Goal: Transaction & Acquisition: Purchase product/service

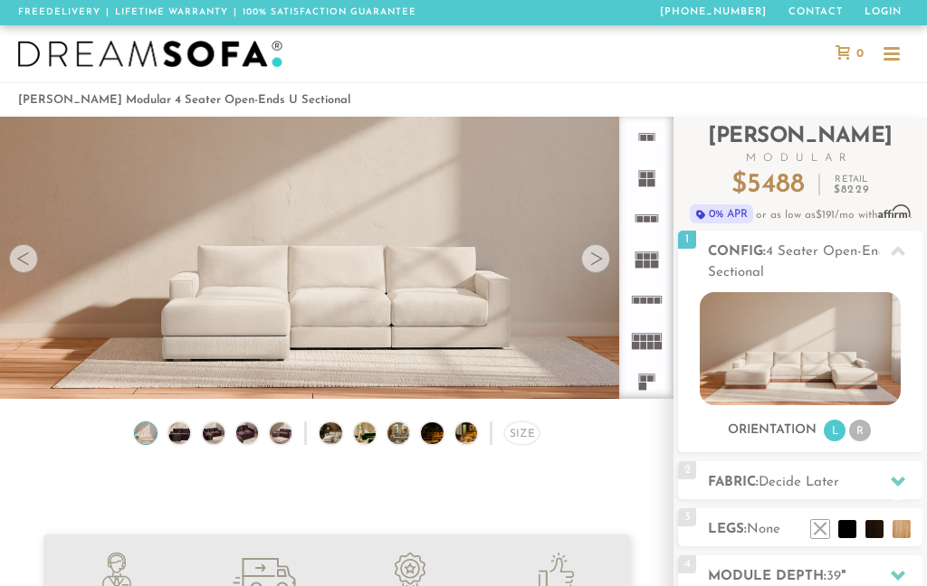
click at [589, 272] on div at bounding box center [595, 258] width 29 height 29
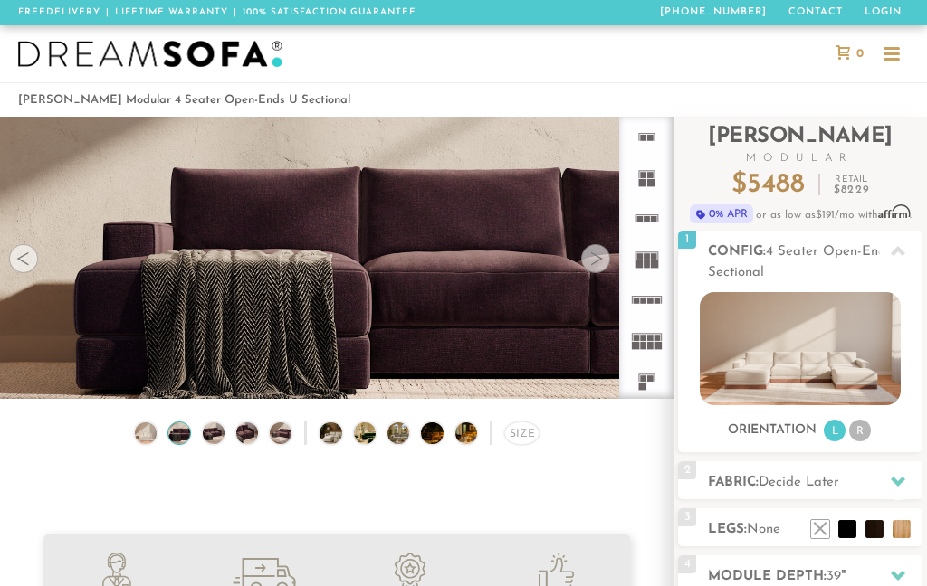
click at [596, 259] on div at bounding box center [595, 258] width 29 height 29
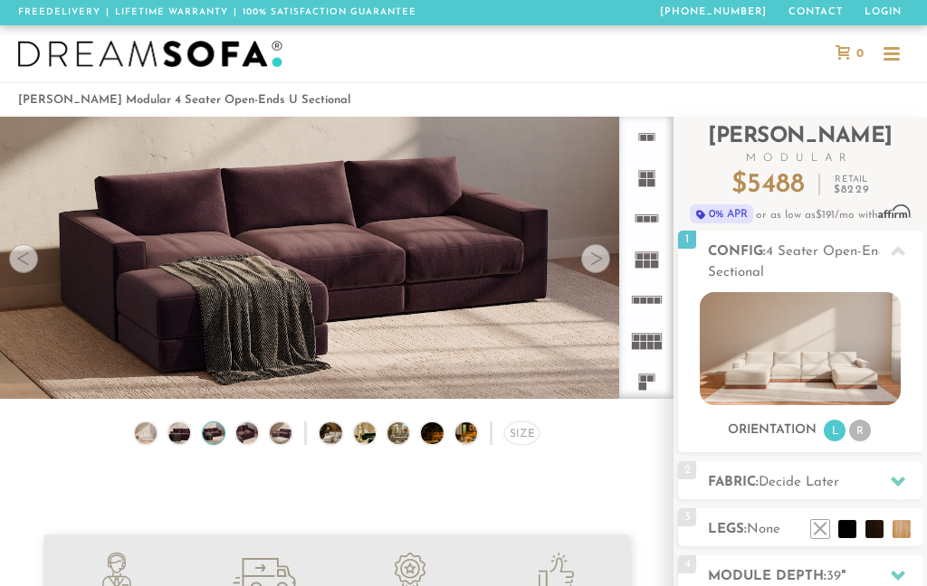
click at [597, 250] on div at bounding box center [595, 258] width 29 height 29
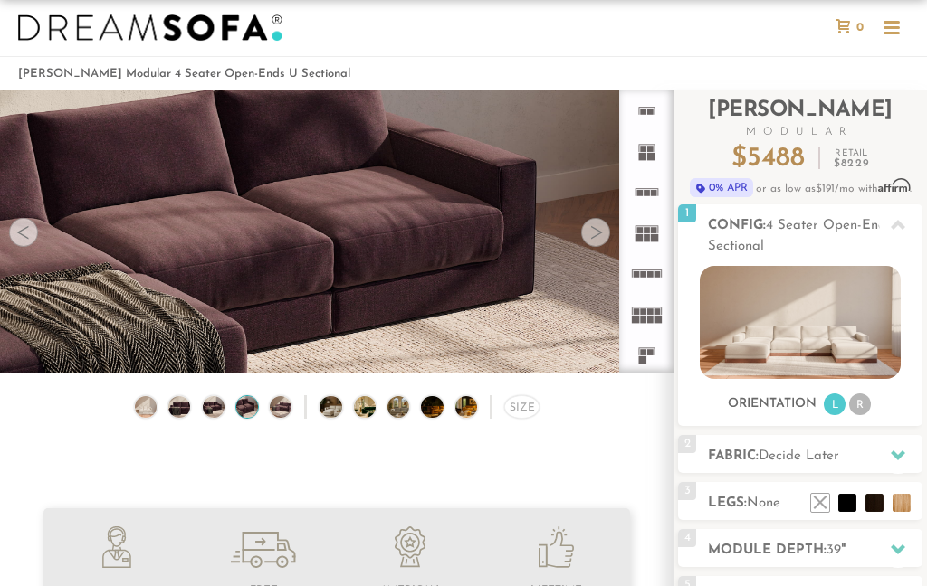
scroll to position [51, 0]
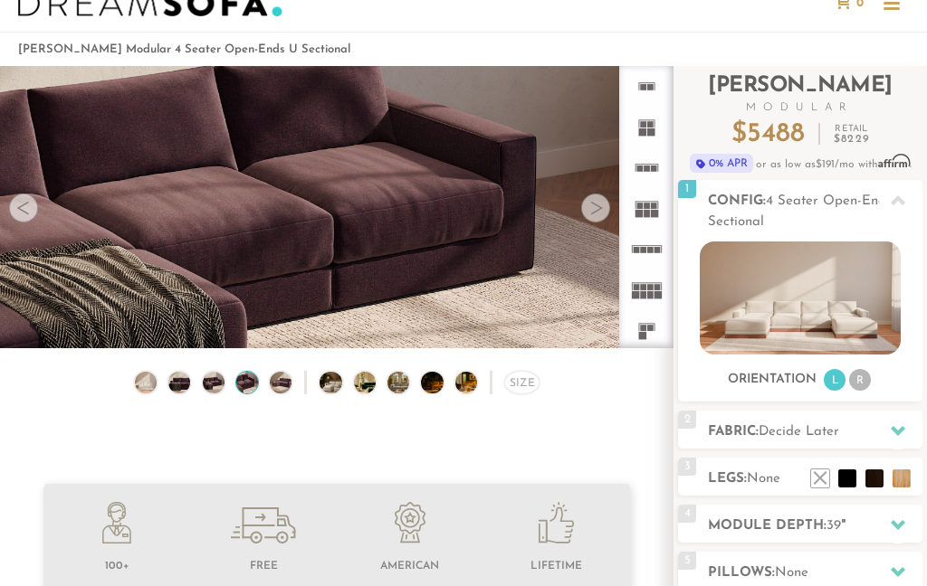
click at [805, 572] on span "None" at bounding box center [791, 574] width 33 height 14
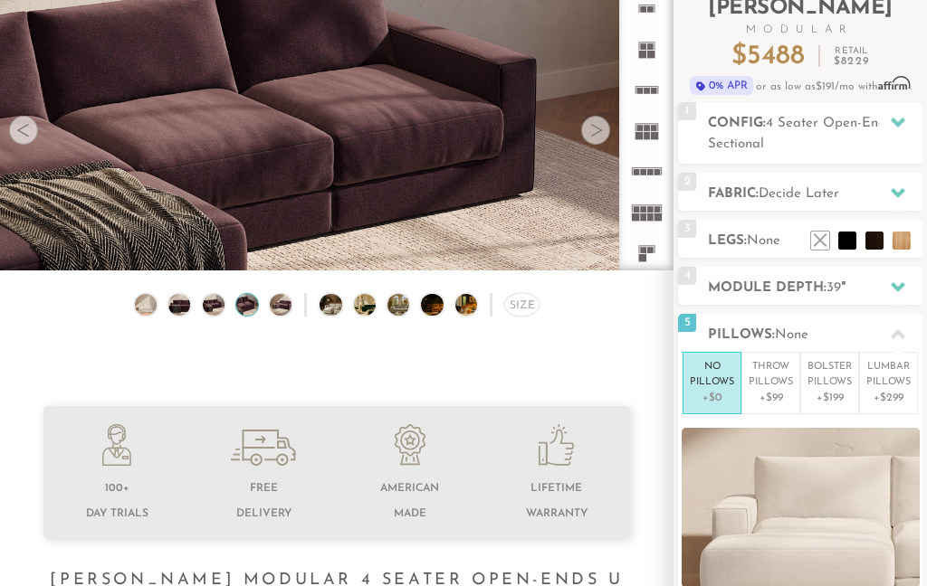
scroll to position [129, 0]
click at [897, 328] on div at bounding box center [898, 334] width 38 height 37
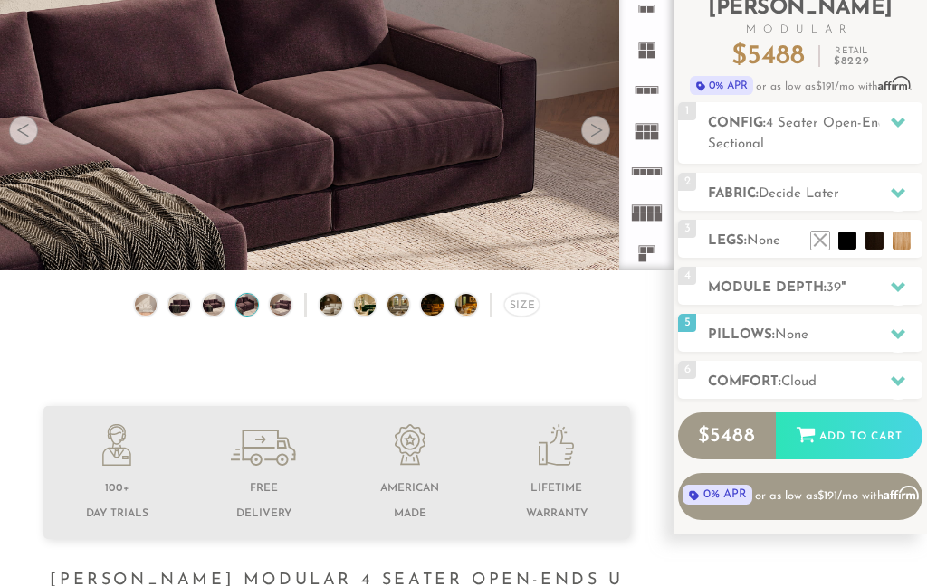
scroll to position [155, 0]
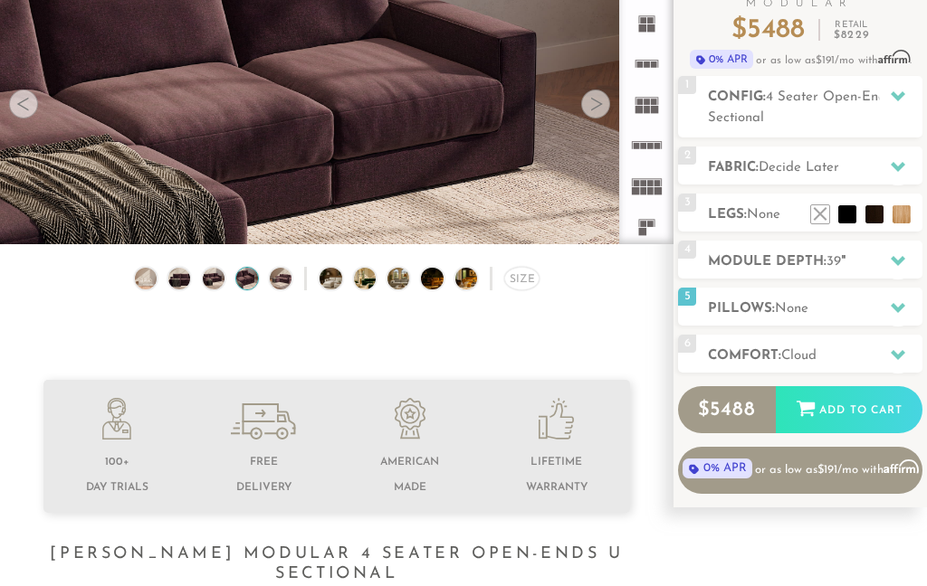
click at [902, 158] on div at bounding box center [898, 166] width 38 height 37
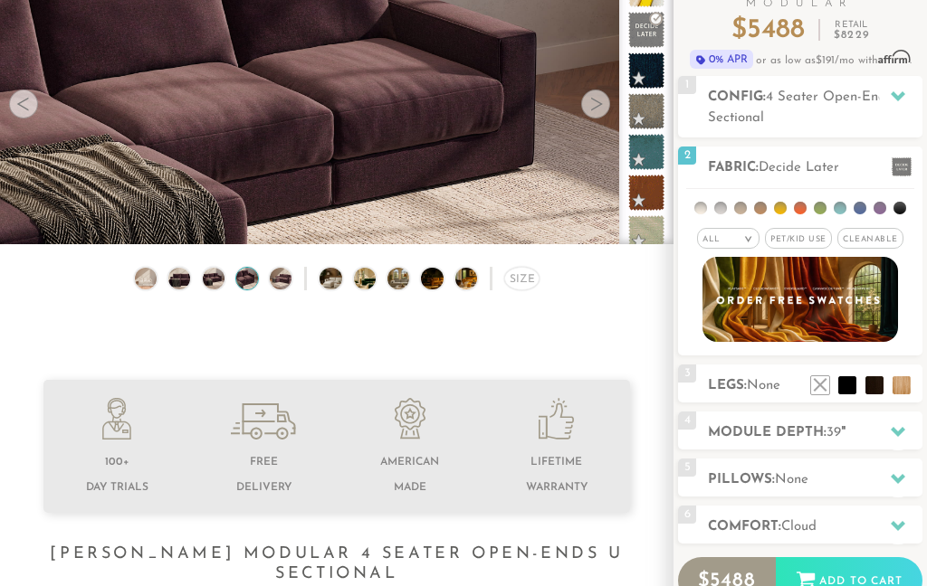
click at [815, 157] on h2 "Fabric: Decide Later" at bounding box center [815, 167] width 214 height 21
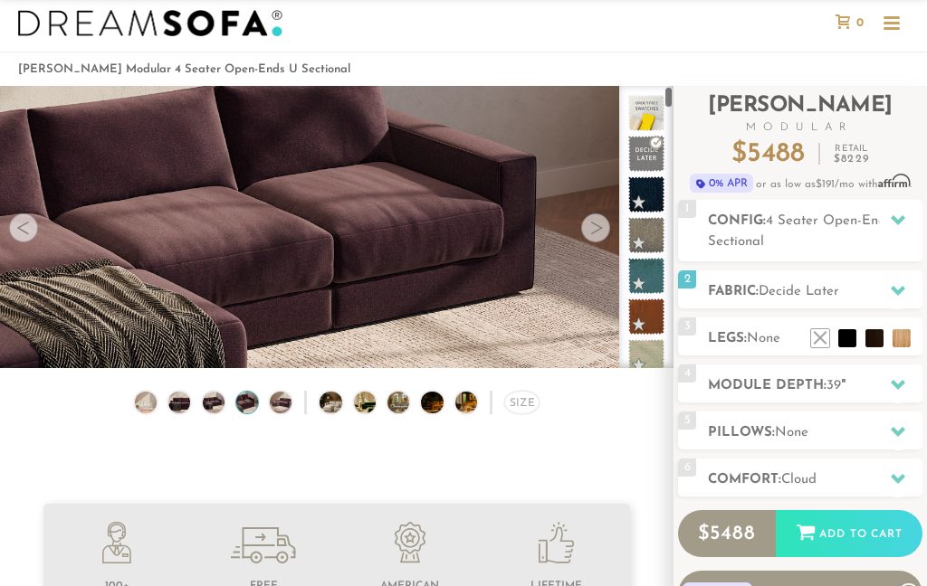
scroll to position [0, 0]
click at [598, 245] on video at bounding box center [336, 200] width 673 height 337
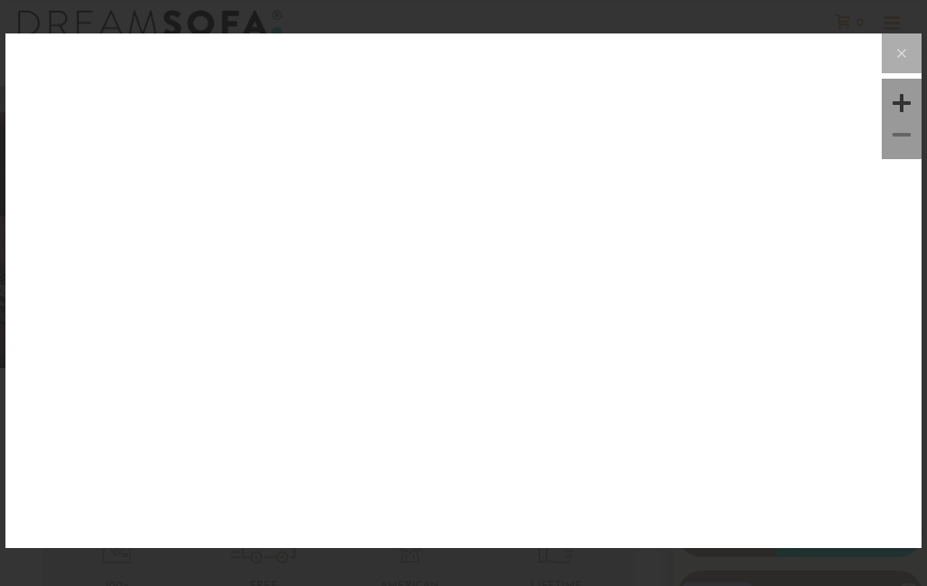
click at [595, 226] on img at bounding box center [463, 185] width 916 height 305
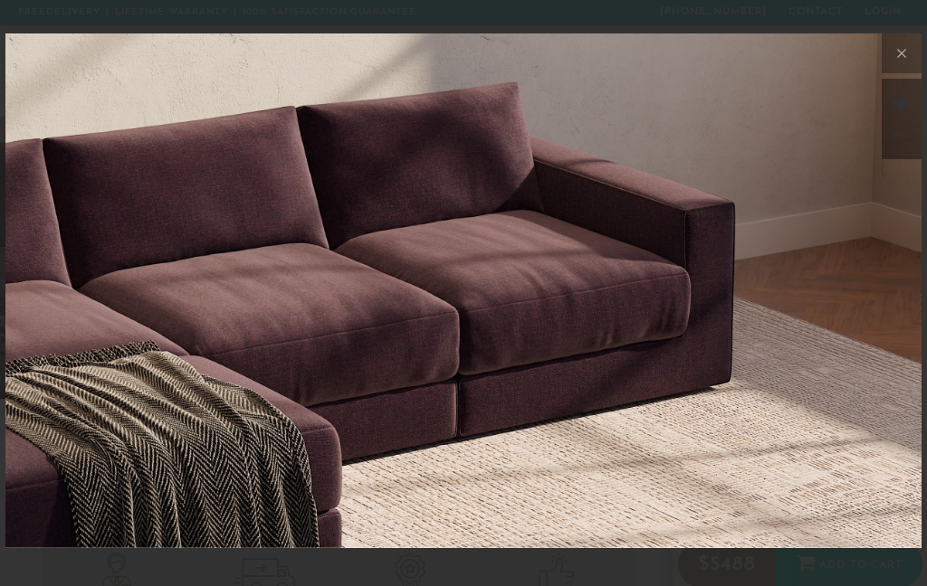
click at [899, 42] on button at bounding box center [901, 53] width 40 height 40
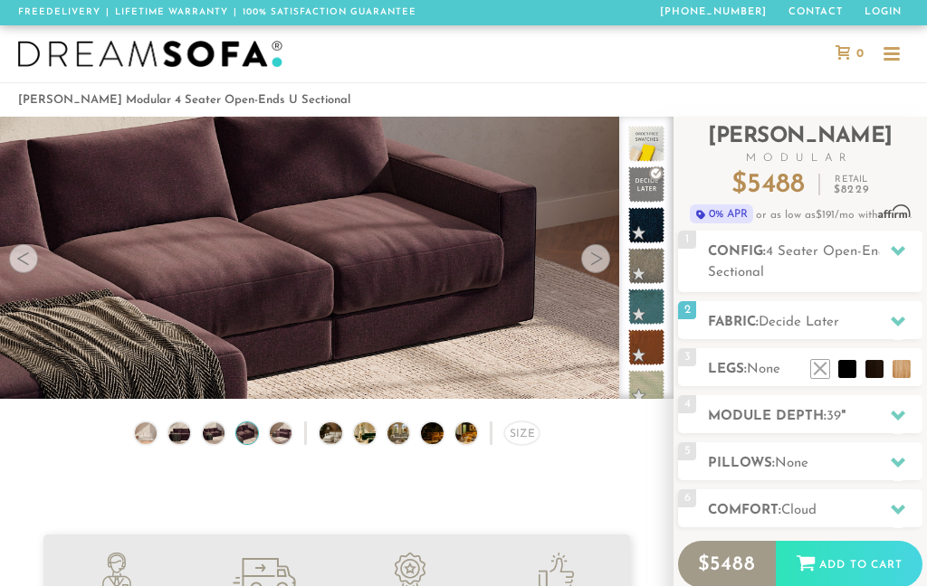
click at [596, 257] on div at bounding box center [595, 258] width 29 height 29
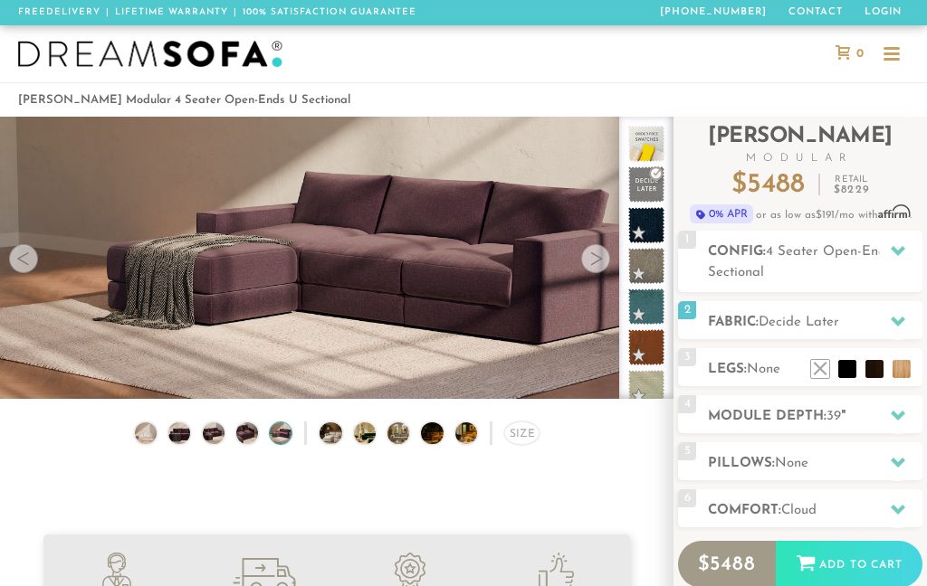
click at [600, 257] on div at bounding box center [595, 258] width 29 height 29
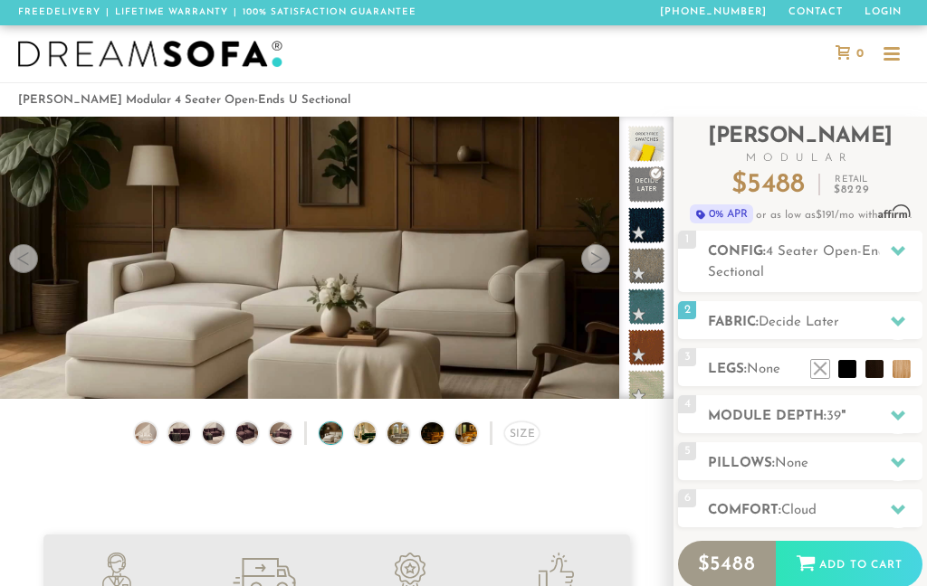
click at [597, 254] on div at bounding box center [595, 258] width 29 height 29
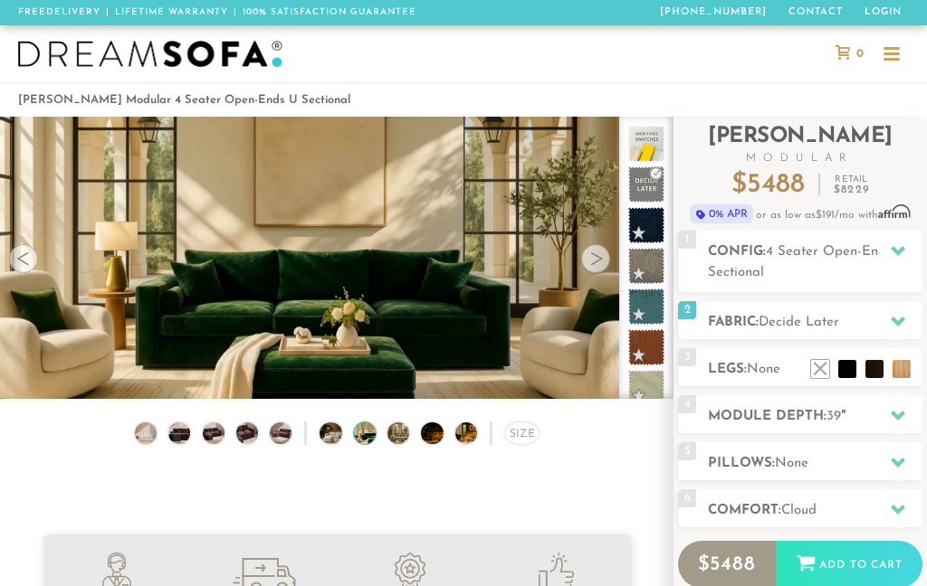
click at [595, 262] on div at bounding box center [595, 258] width 29 height 29
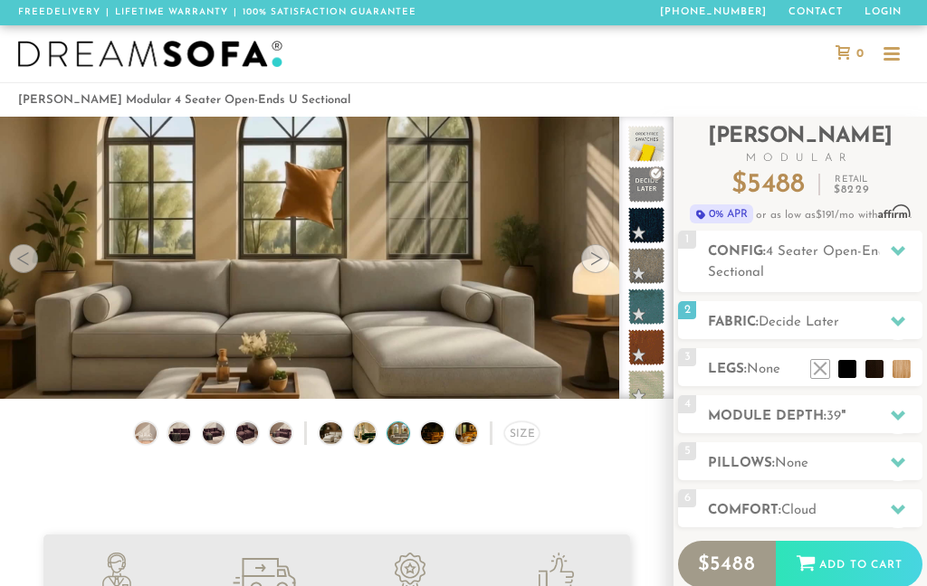
click at [599, 263] on div at bounding box center [595, 258] width 29 height 29
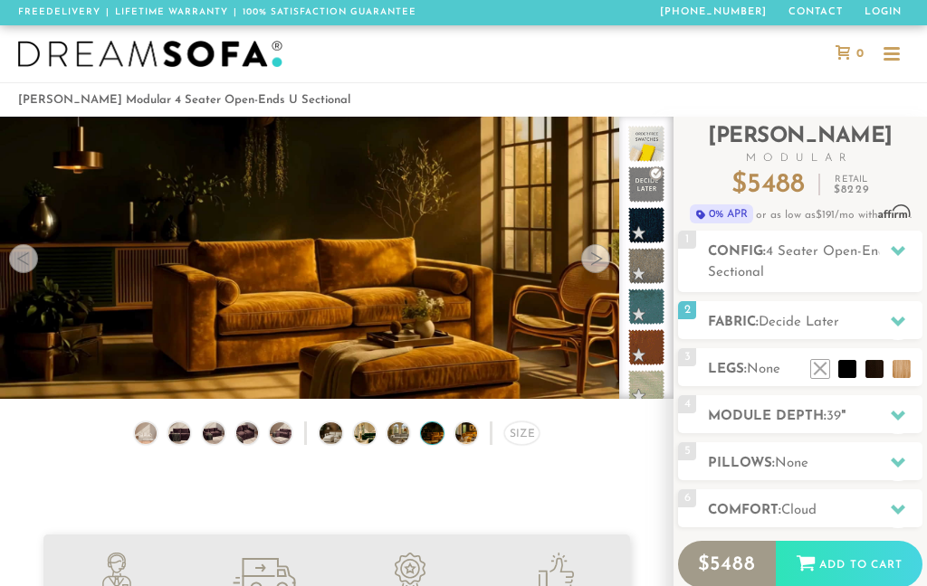
click at [603, 253] on div at bounding box center [595, 258] width 29 height 29
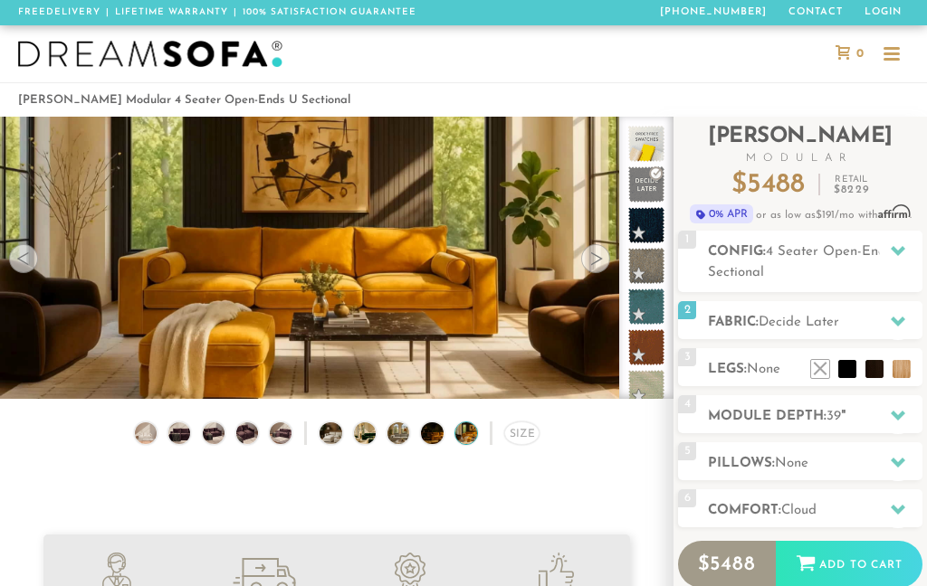
click at [601, 254] on div at bounding box center [595, 258] width 29 height 29
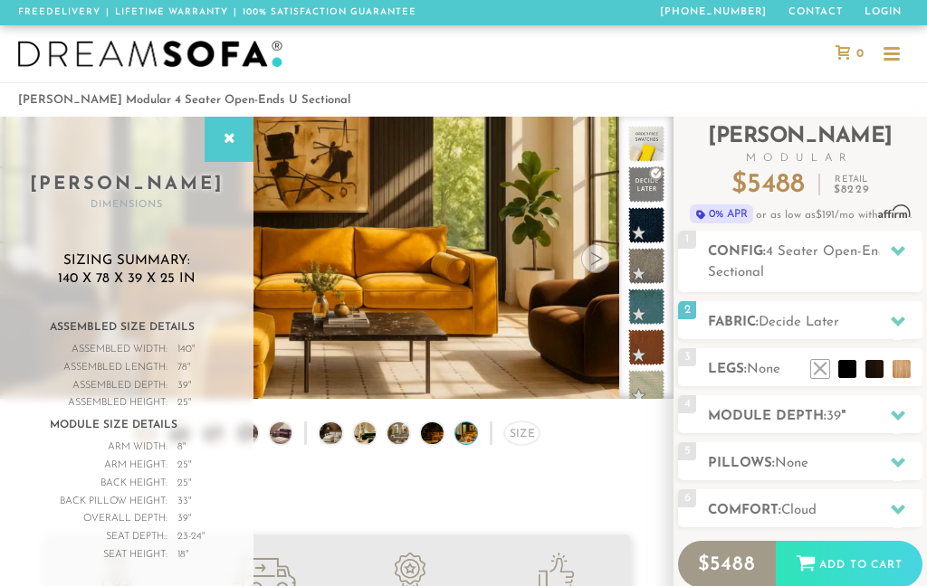
click at [603, 262] on div at bounding box center [595, 258] width 29 height 29
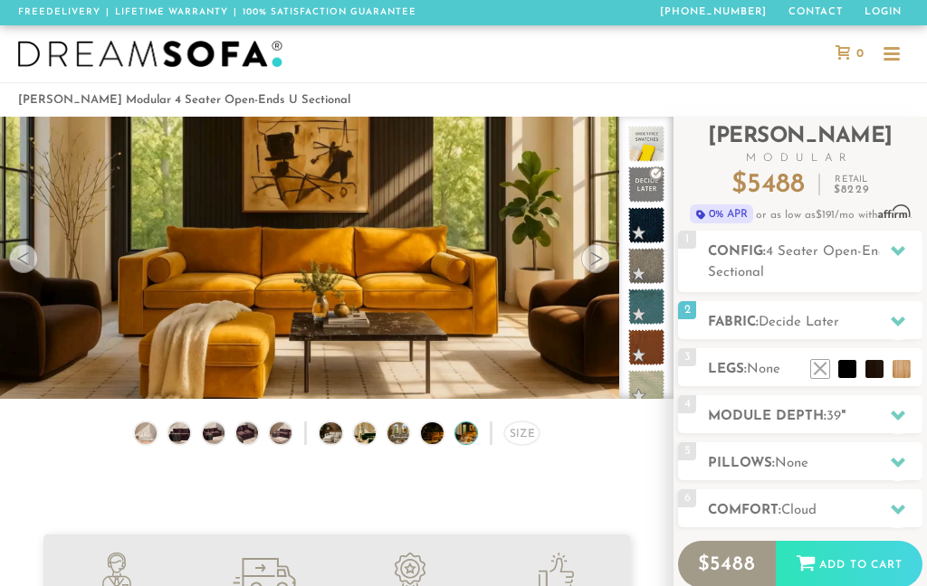
click at [599, 257] on div at bounding box center [595, 258] width 29 height 29
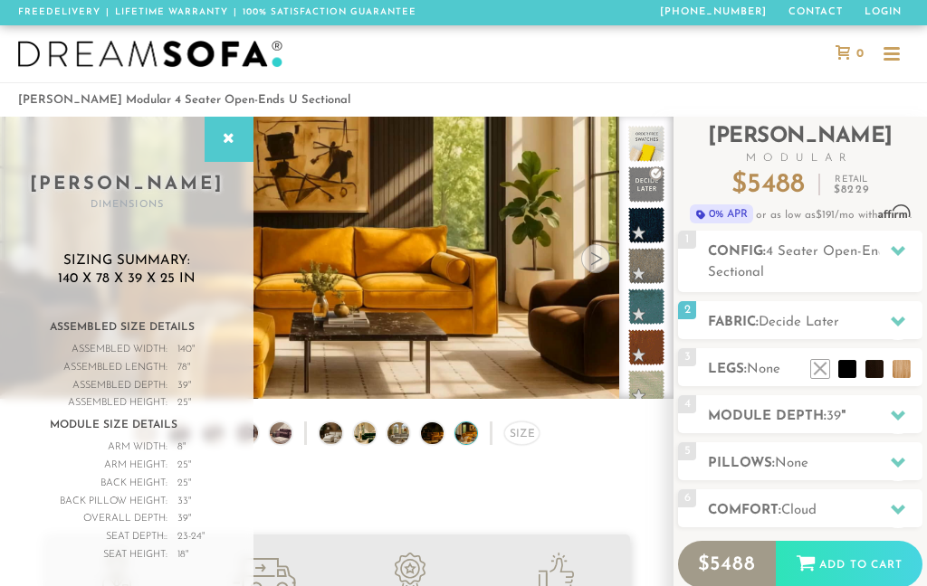
click at [600, 252] on div at bounding box center [595, 258] width 29 height 29
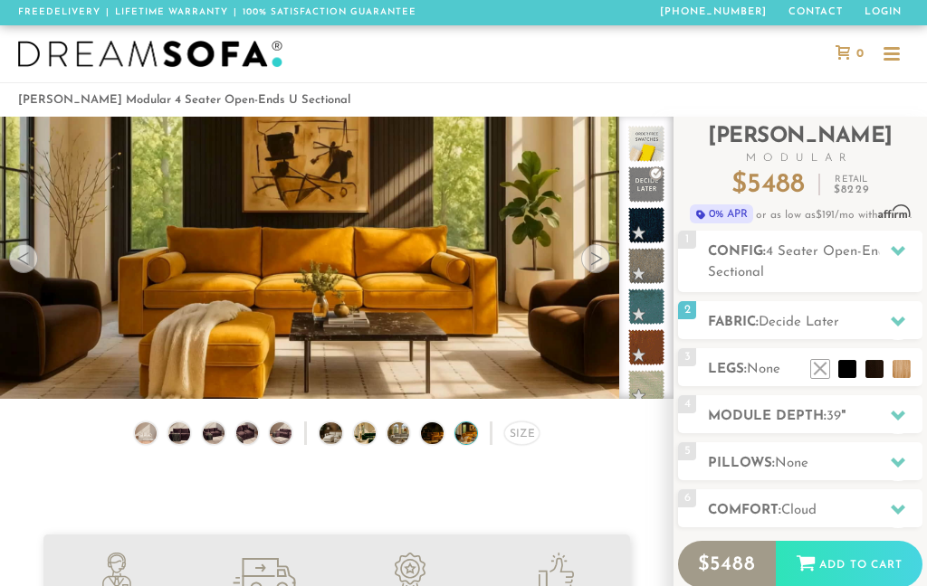
click at [532, 431] on div "Size" at bounding box center [521, 434] width 35 height 24
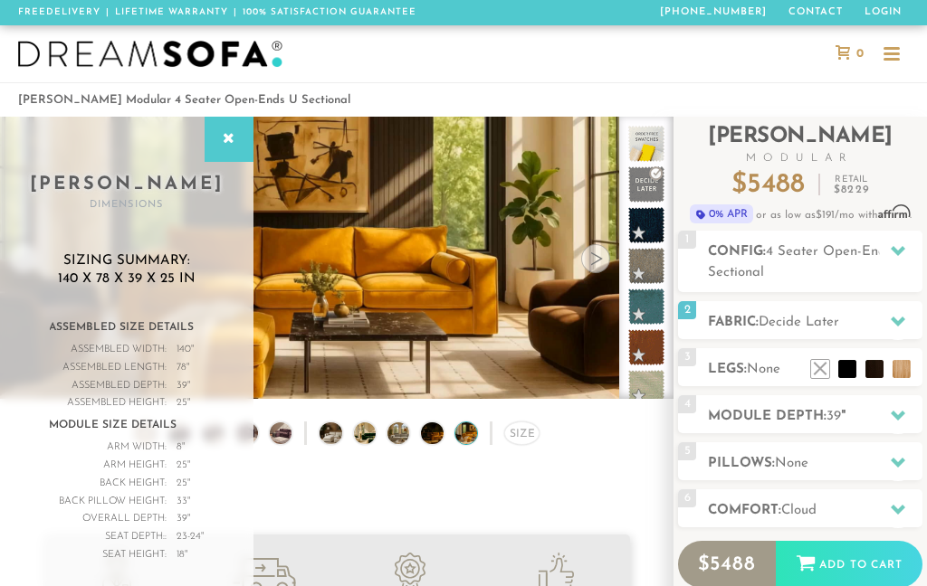
click at [529, 433] on div "Size" at bounding box center [521, 434] width 35 height 24
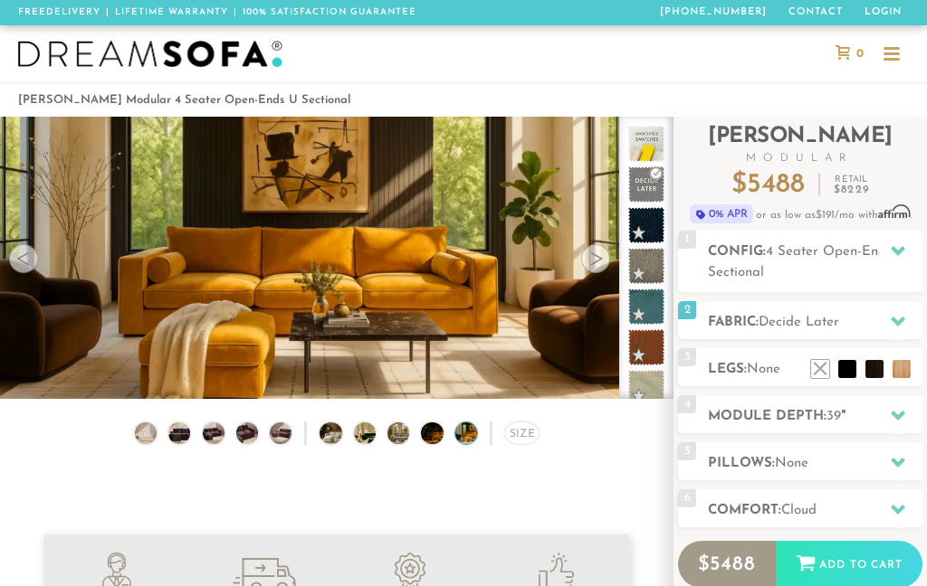
click at [248, 437] on img at bounding box center [246, 433] width 26 height 22
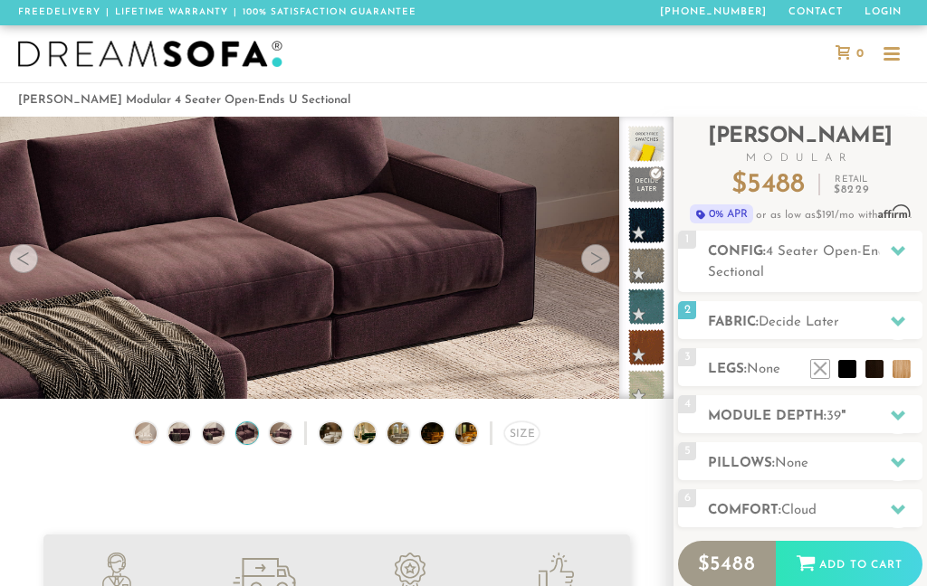
click at [39, 249] on video at bounding box center [336, 230] width 673 height 337
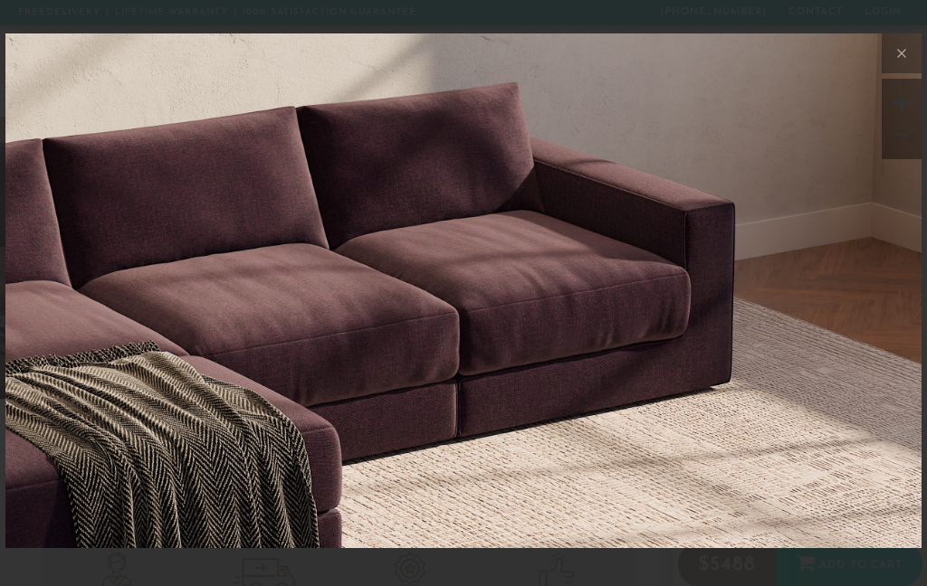
click at [895, 46] on icon at bounding box center [902, 54] width 22 height 22
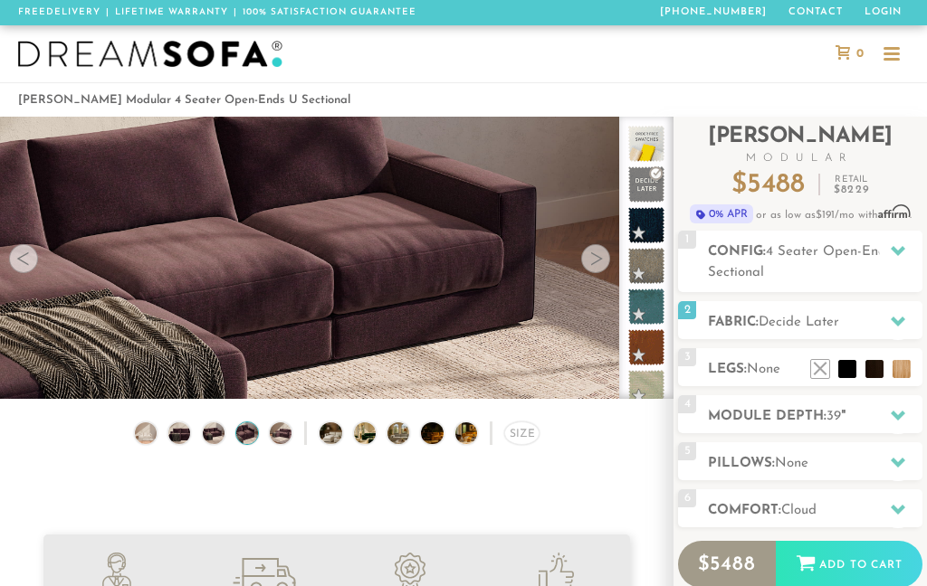
click at [597, 254] on div at bounding box center [595, 258] width 29 height 29
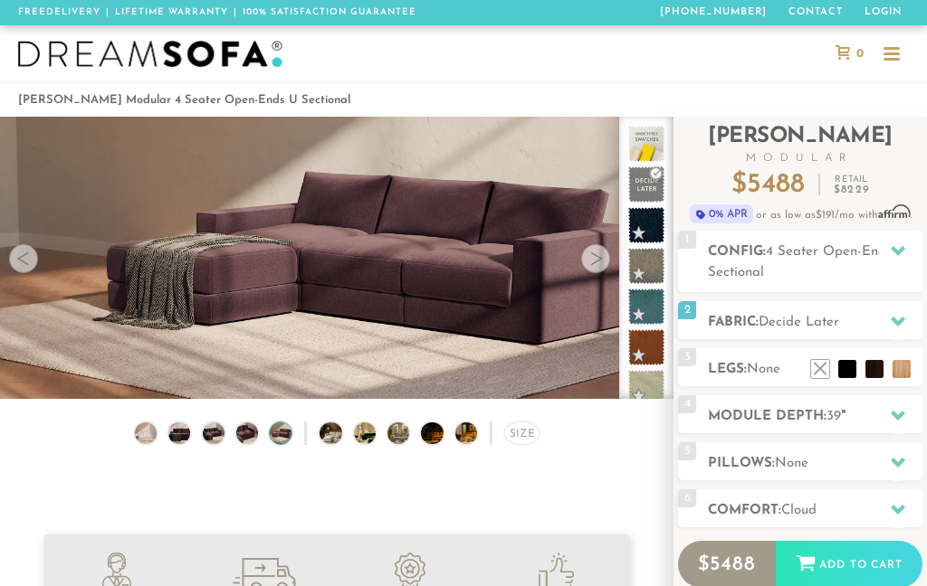
click at [896, 252] on icon at bounding box center [898, 251] width 14 height 10
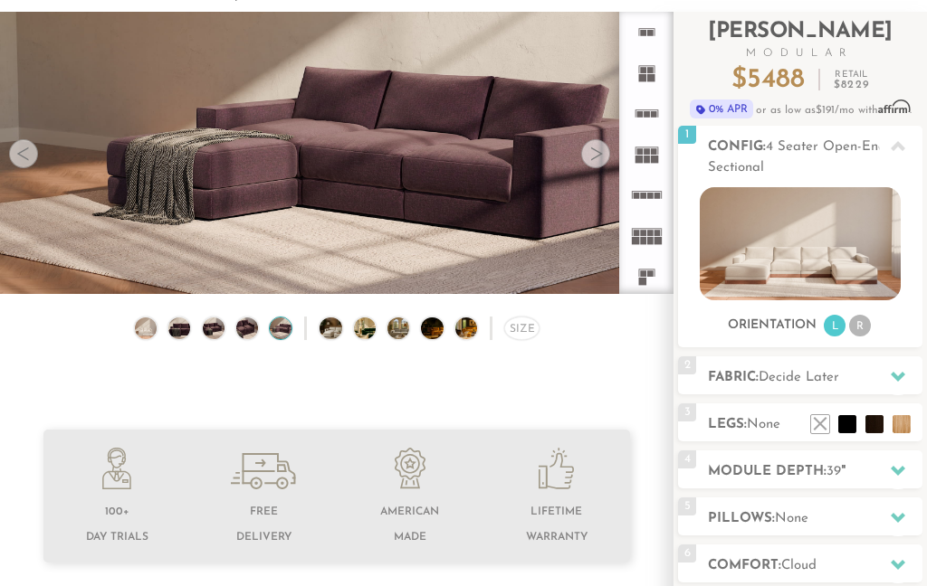
scroll to position [105, 0]
click at [844, 425] on li at bounding box center [847, 424] width 18 height 18
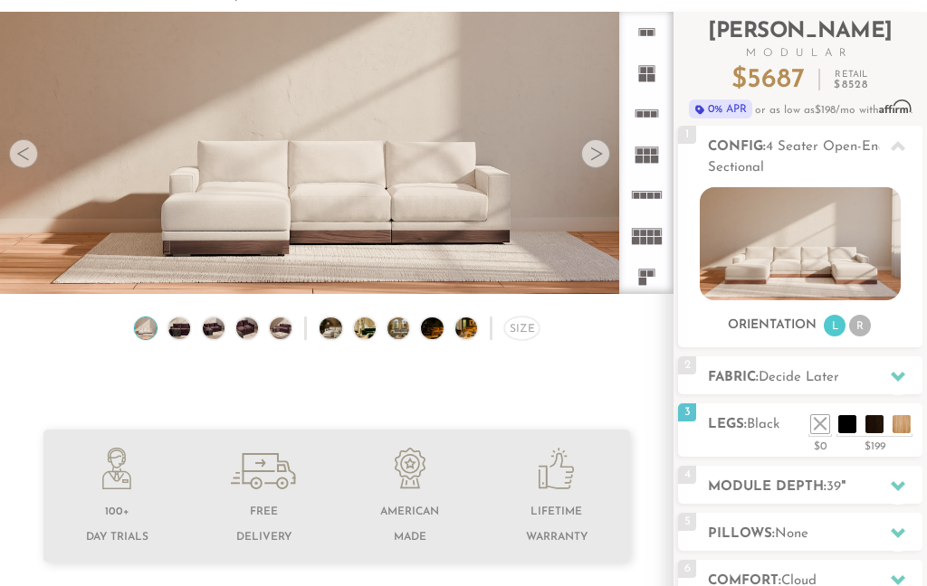
click at [872, 424] on li at bounding box center [874, 424] width 18 height 18
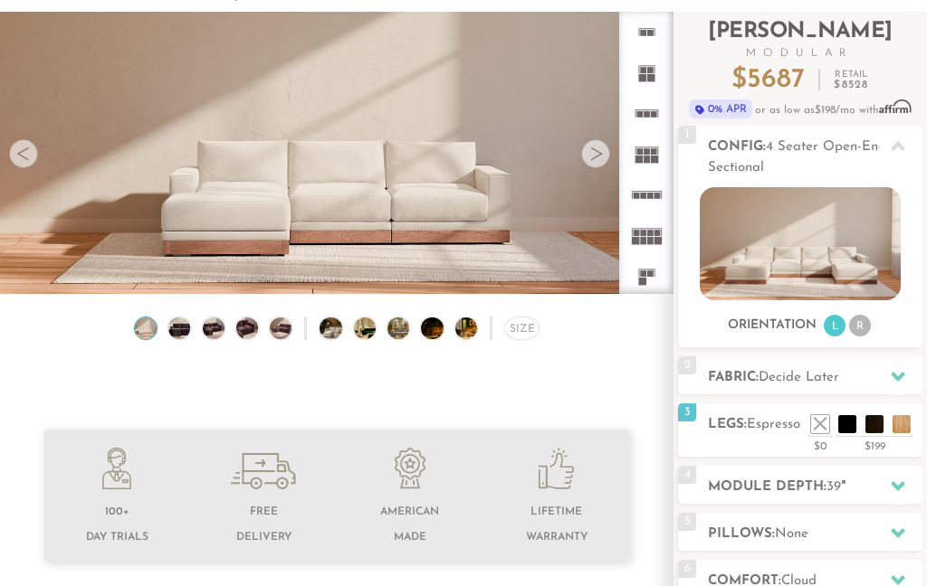
click at [905, 422] on li at bounding box center [901, 424] width 18 height 18
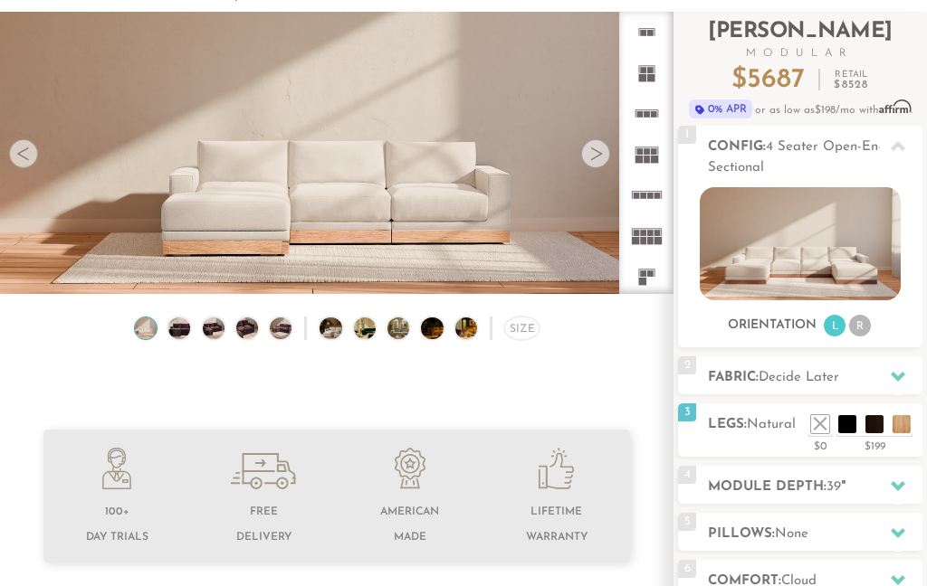
click at [819, 430] on li at bounding box center [820, 424] width 18 height 18
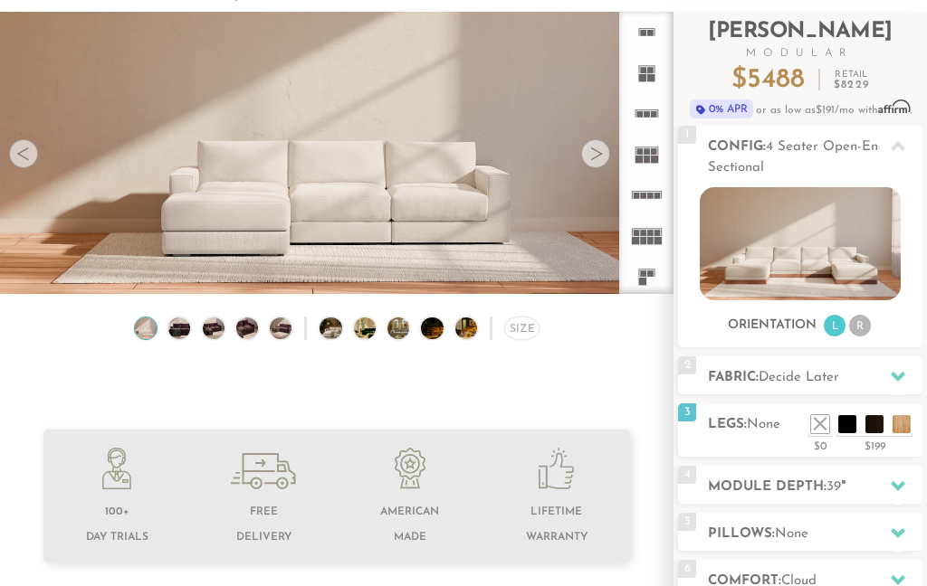
click at [846, 421] on li at bounding box center [847, 424] width 18 height 18
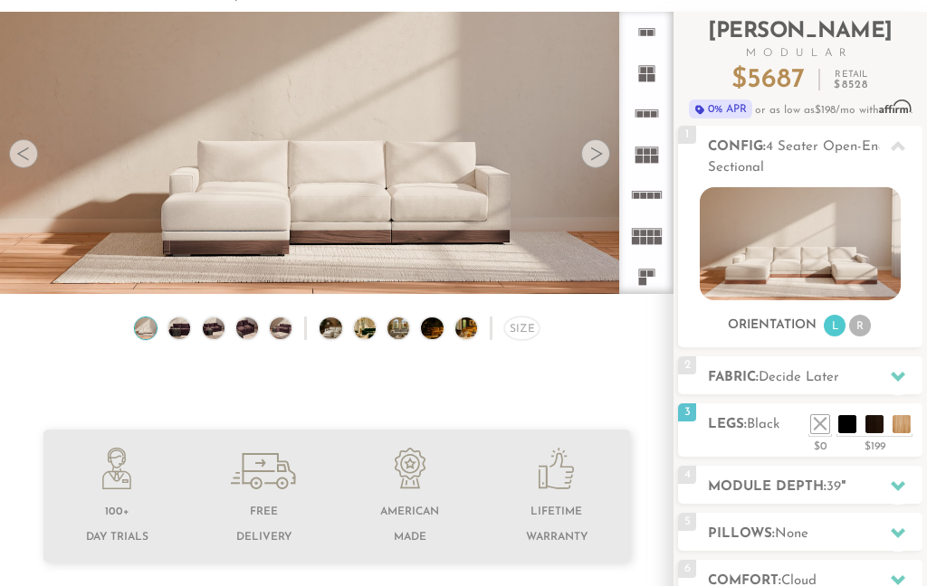
click at [875, 416] on li at bounding box center [874, 424] width 18 height 18
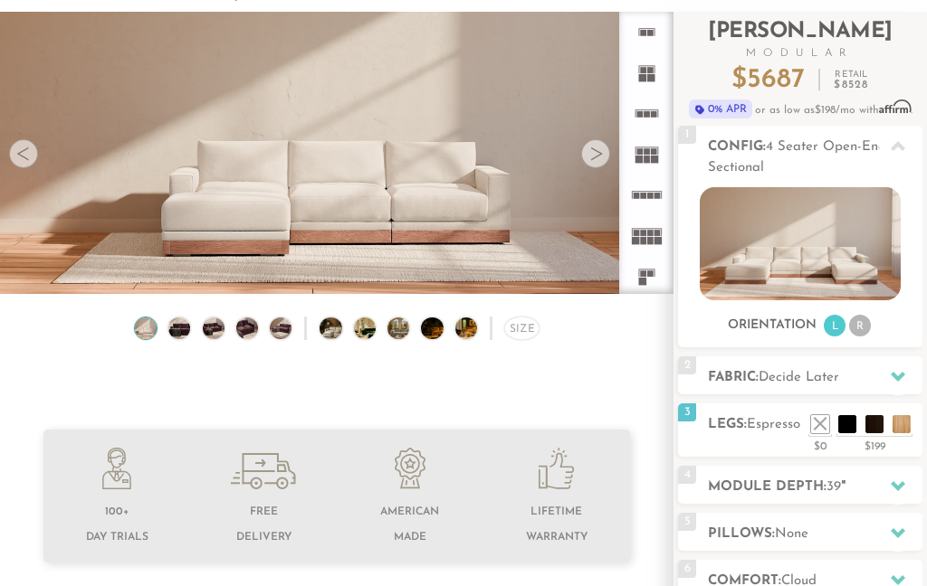
click at [904, 416] on li at bounding box center [901, 424] width 18 height 18
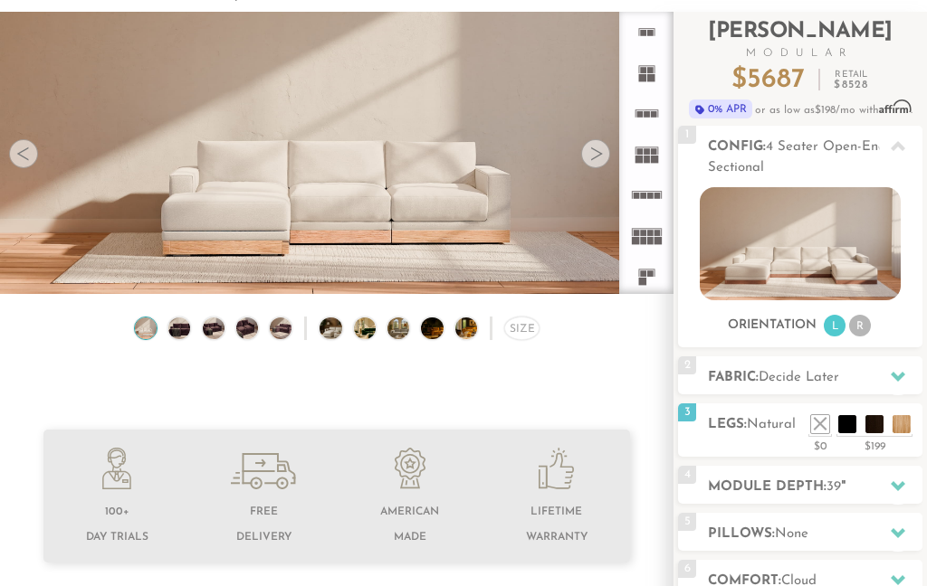
click at [838, 436] on div "$199" at bounding box center [874, 444] width 76 height 16
click at [845, 423] on li at bounding box center [847, 424] width 18 height 18
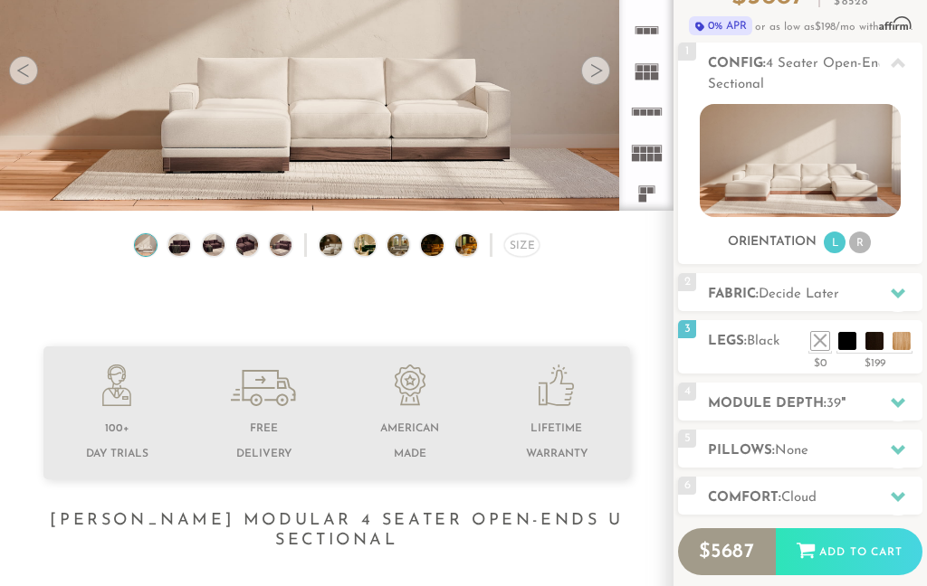
scroll to position [189, 0]
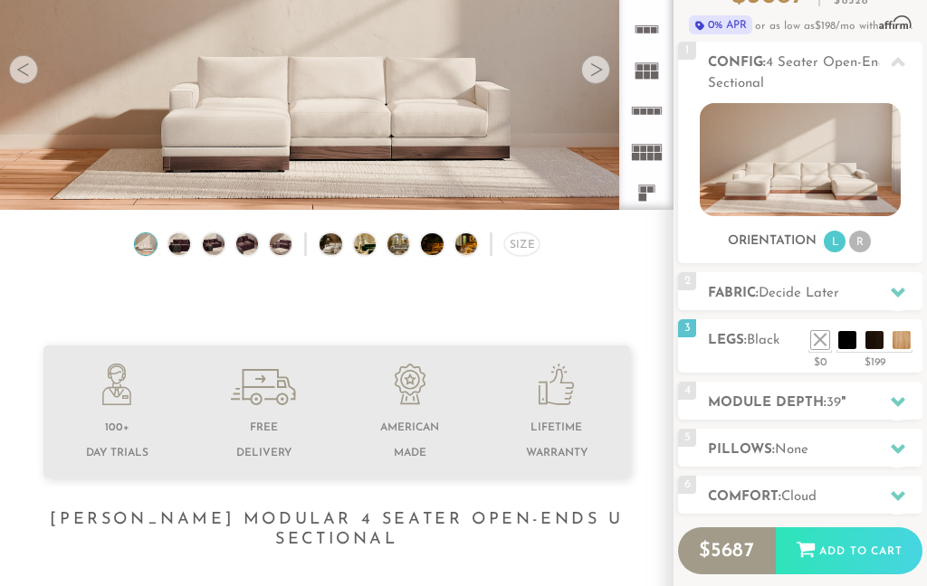
click at [901, 395] on icon at bounding box center [898, 402] width 14 height 14
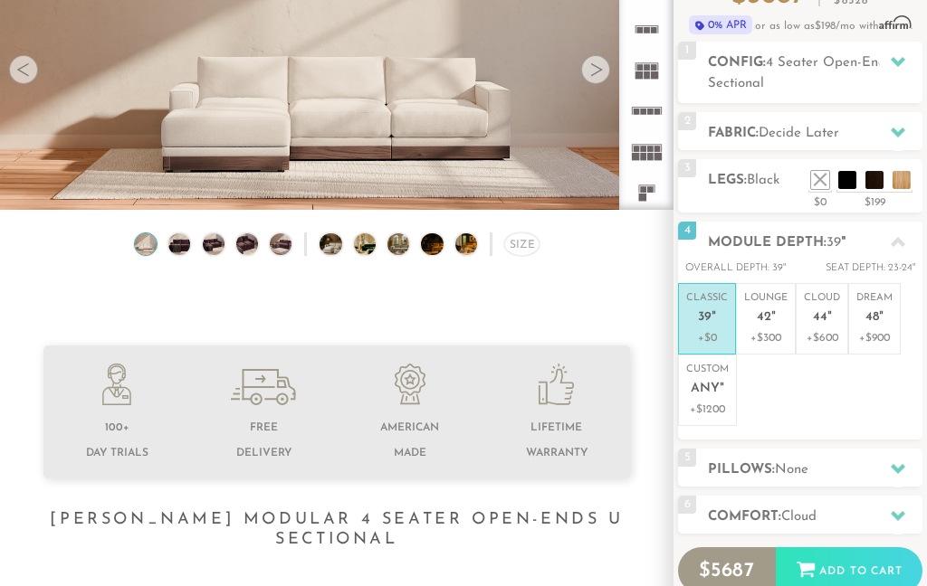
click at [900, 245] on icon at bounding box center [898, 242] width 14 height 10
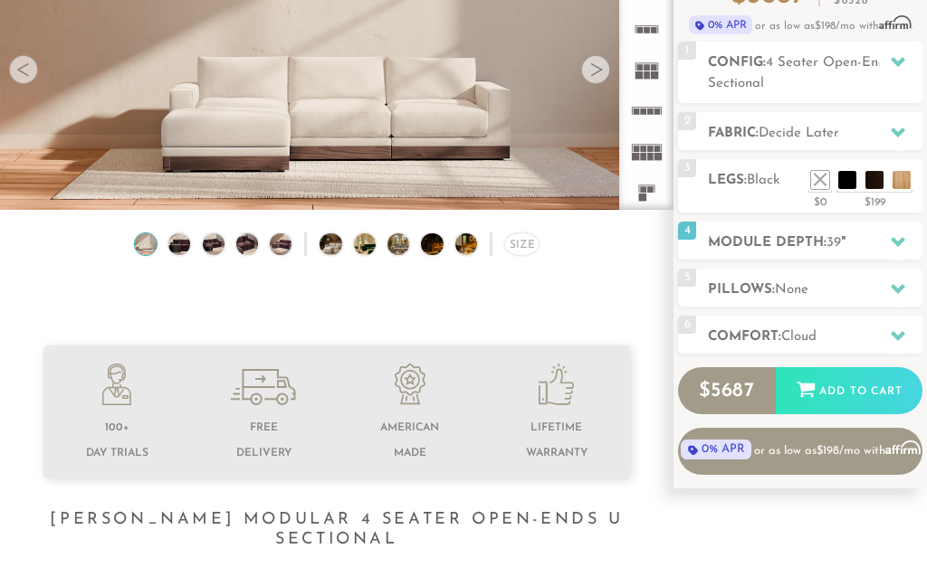
click at [892, 334] on icon at bounding box center [898, 336] width 14 height 10
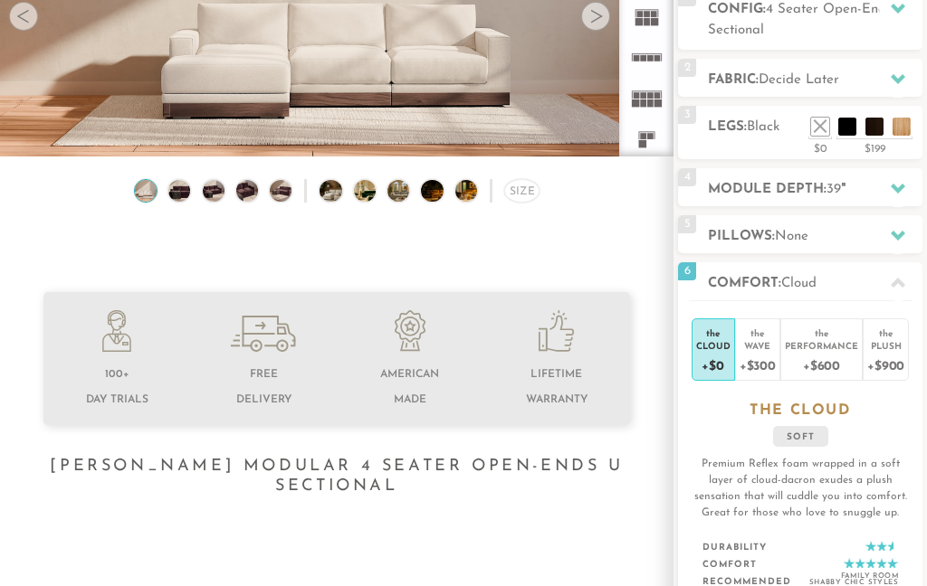
scroll to position [243, 0]
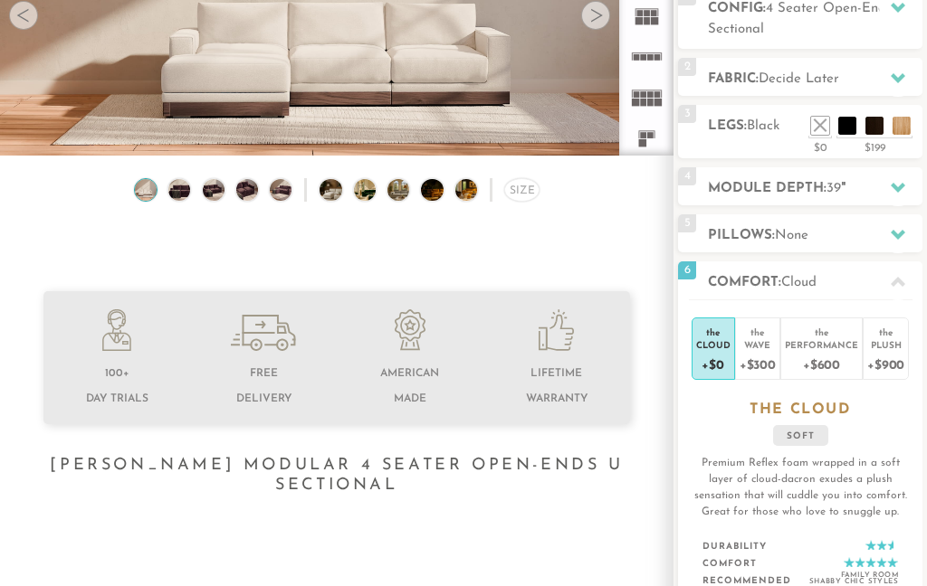
click at [755, 346] on div "Wave" at bounding box center [757, 344] width 36 height 13
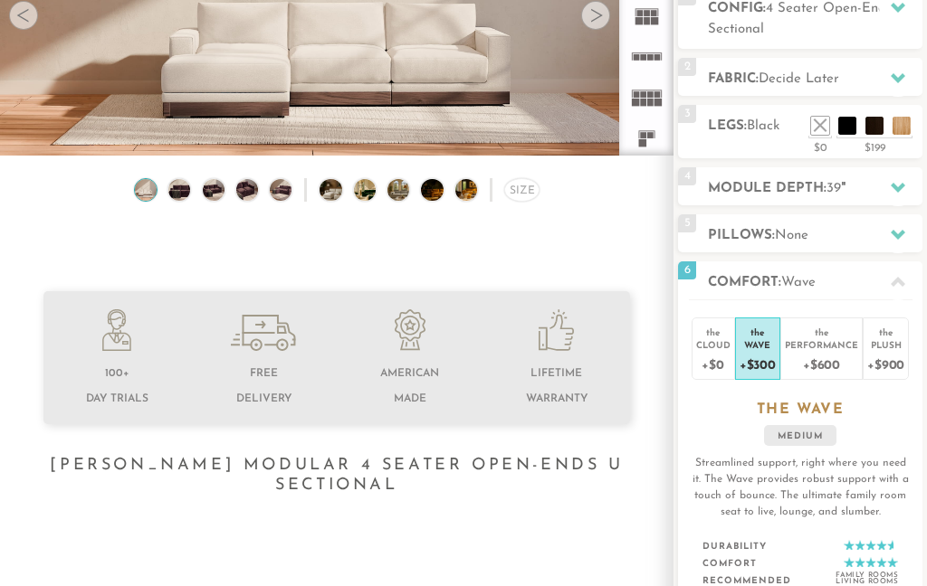
click at [828, 341] on div "Performance" at bounding box center [821, 344] width 73 height 13
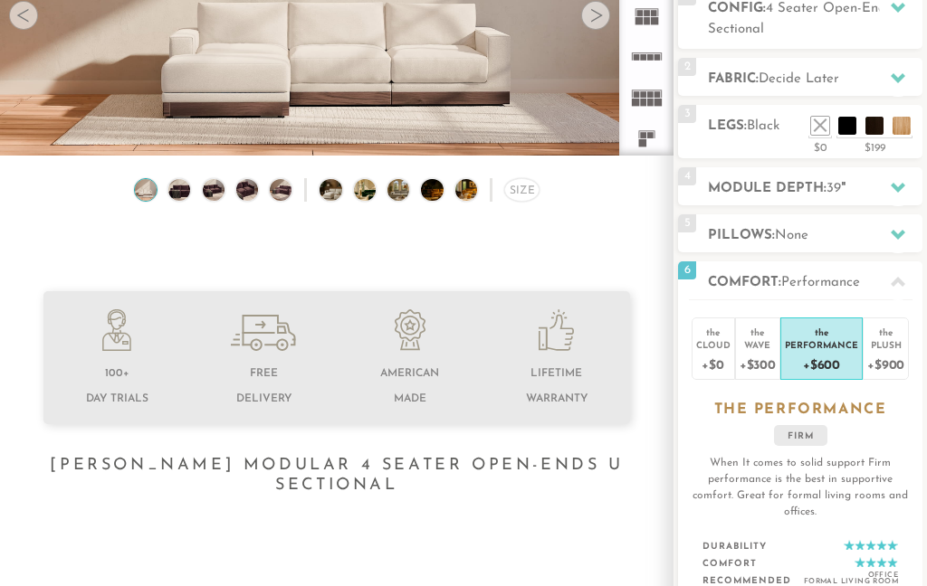
click at [889, 353] on div "+$900" at bounding box center [885, 364] width 37 height 26
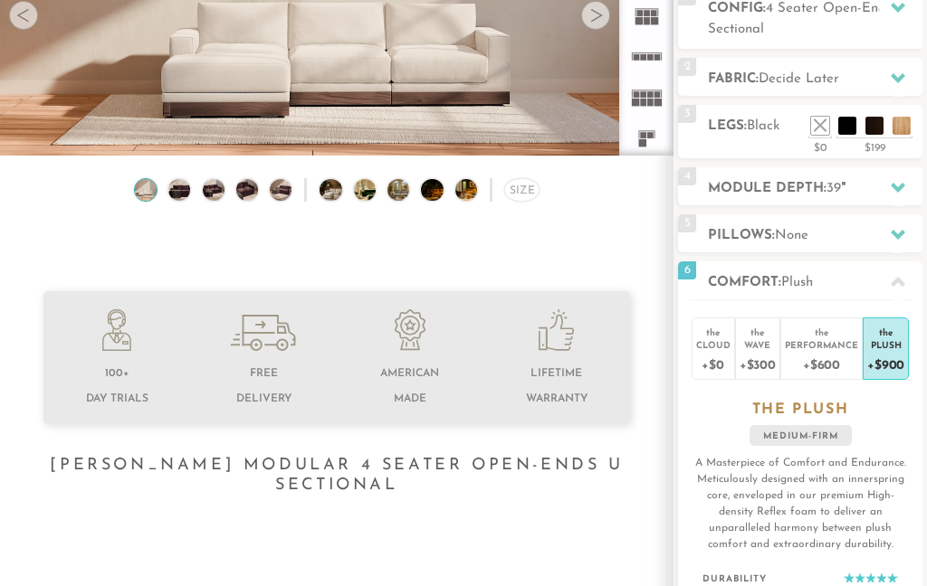
click at [753, 341] on div "Wave" at bounding box center [757, 344] width 36 height 13
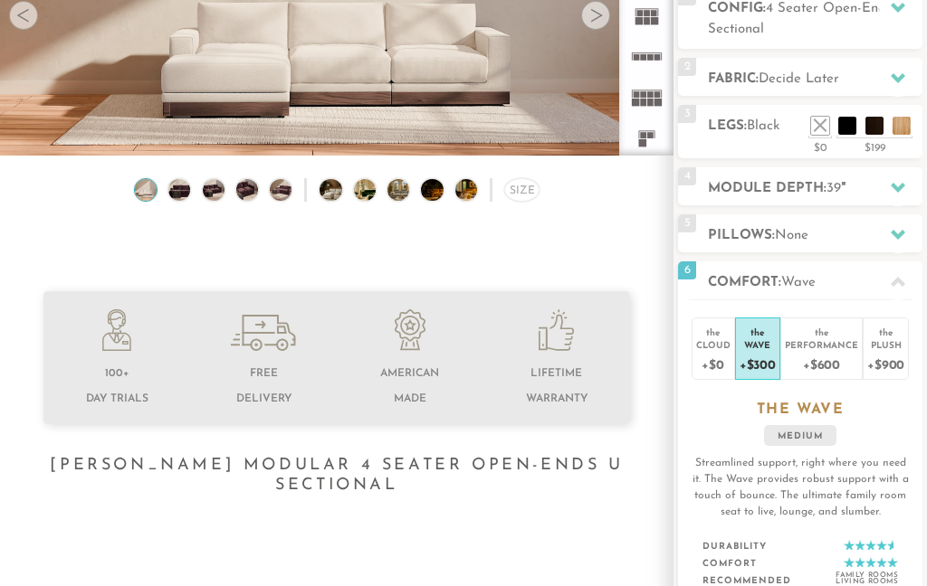
click at [716, 351] on div "Cloud" at bounding box center [713, 344] width 34 height 13
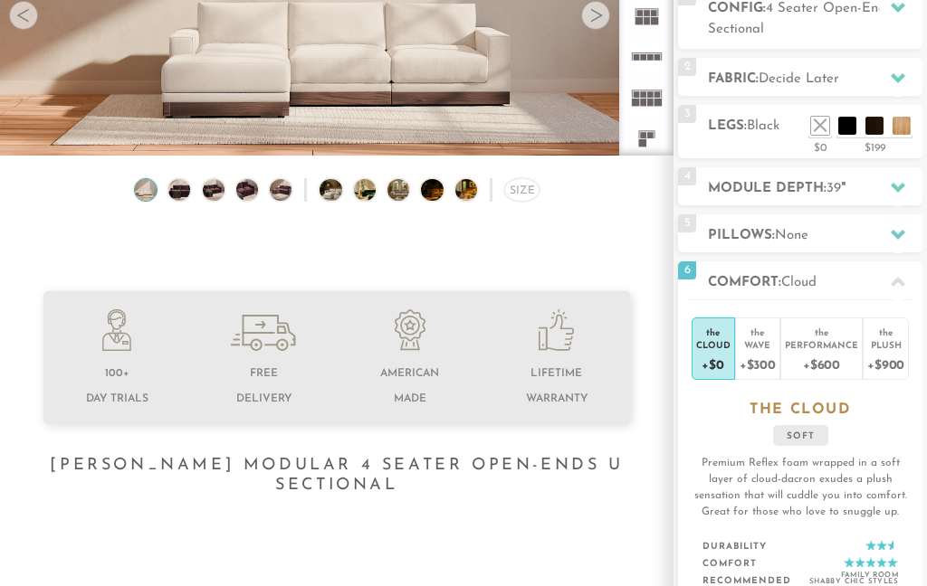
scroll to position [259, 0]
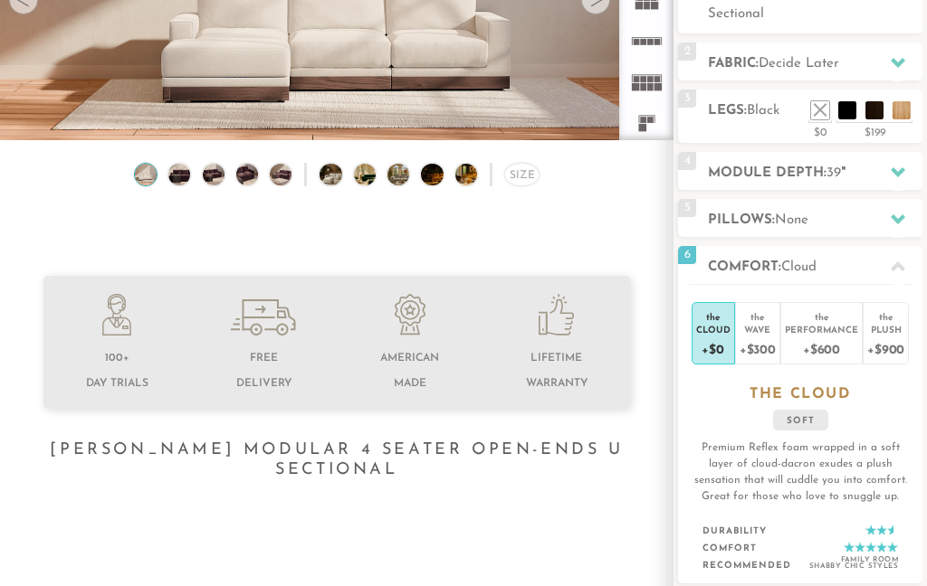
click at [898, 268] on icon at bounding box center [898, 267] width 14 height 10
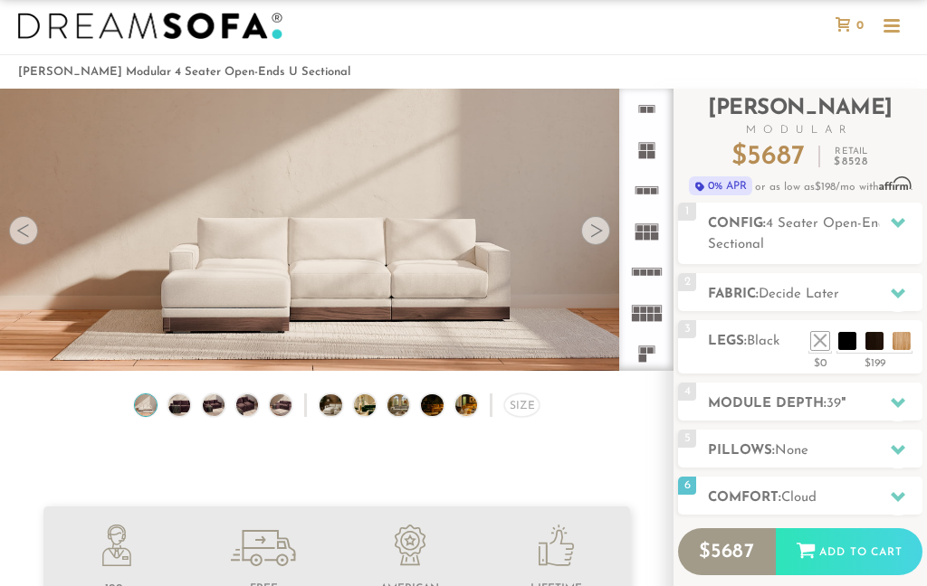
scroll to position [0, 0]
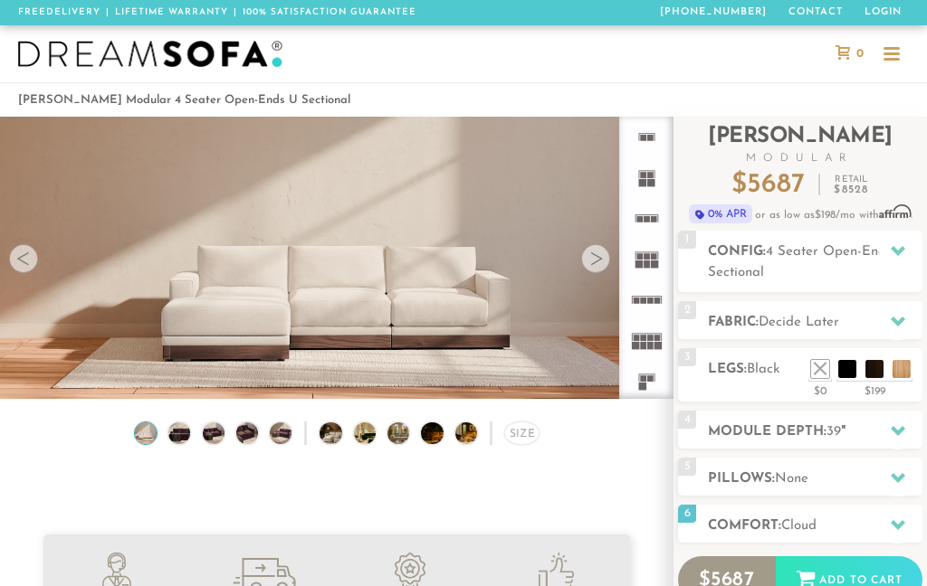
click at [896, 246] on icon at bounding box center [898, 250] width 14 height 14
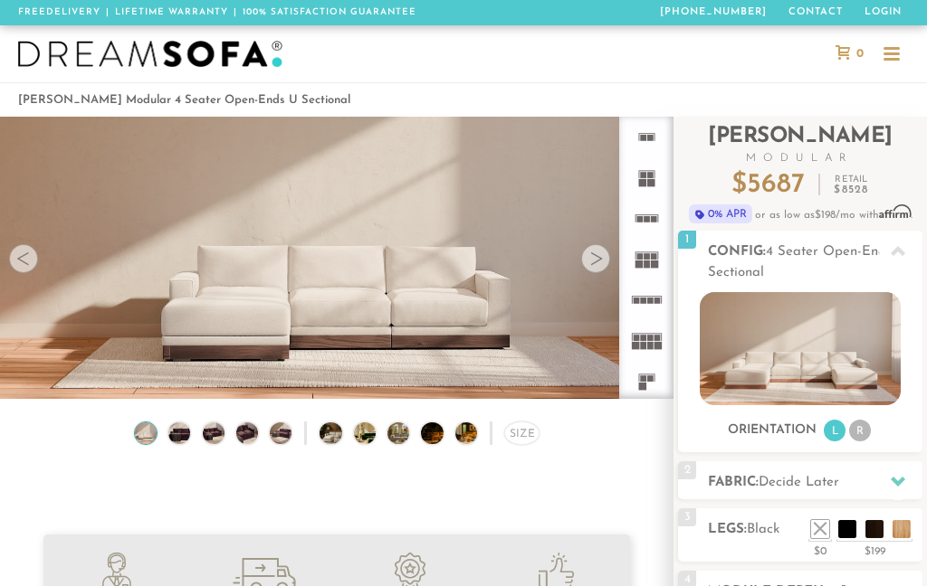
click at [865, 424] on li "R" at bounding box center [860, 431] width 22 height 22
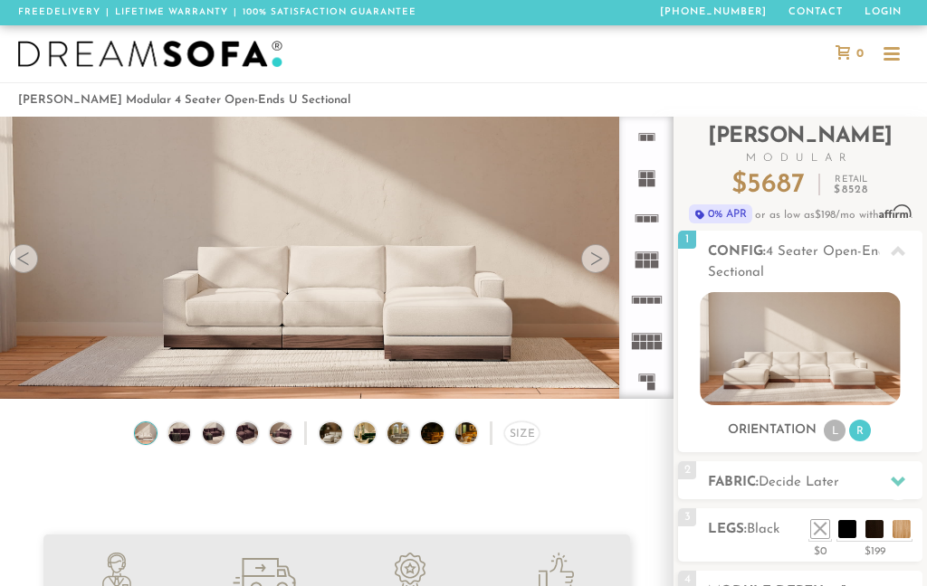
click at [829, 428] on li "L" at bounding box center [835, 431] width 22 height 22
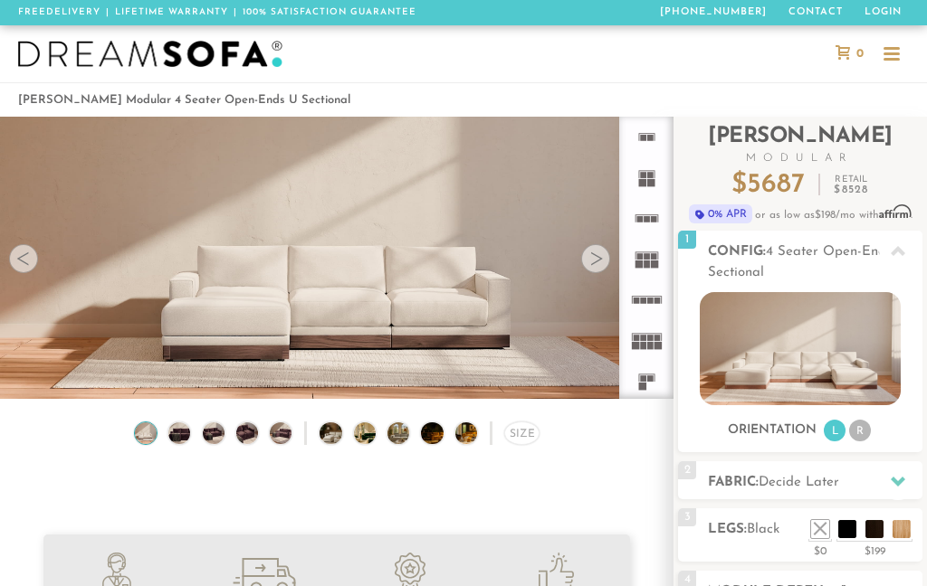
click at [834, 361] on img at bounding box center [800, 348] width 200 height 113
click at [899, 246] on icon at bounding box center [898, 251] width 14 height 14
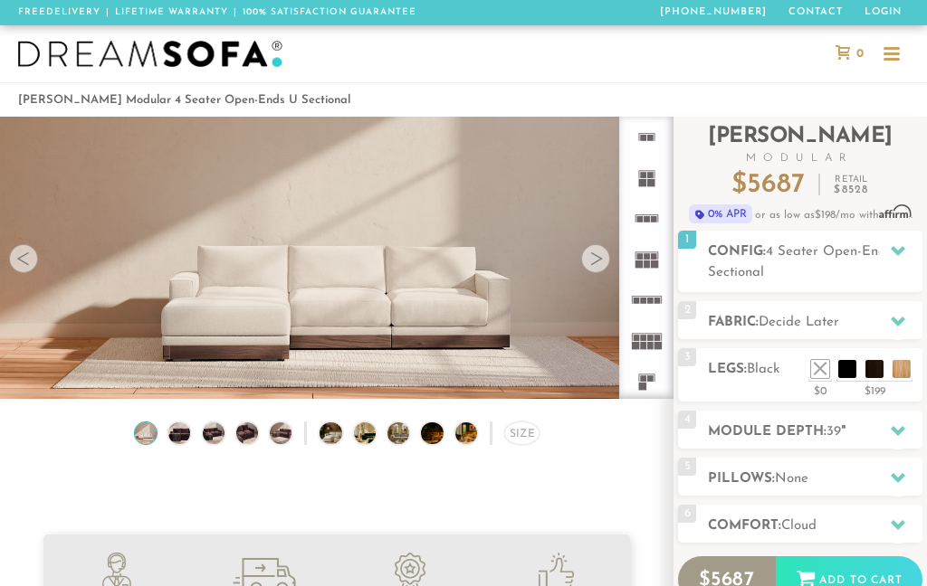
click at [850, 310] on div "2 Fabric: Decide Later" at bounding box center [800, 320] width 244 height 38
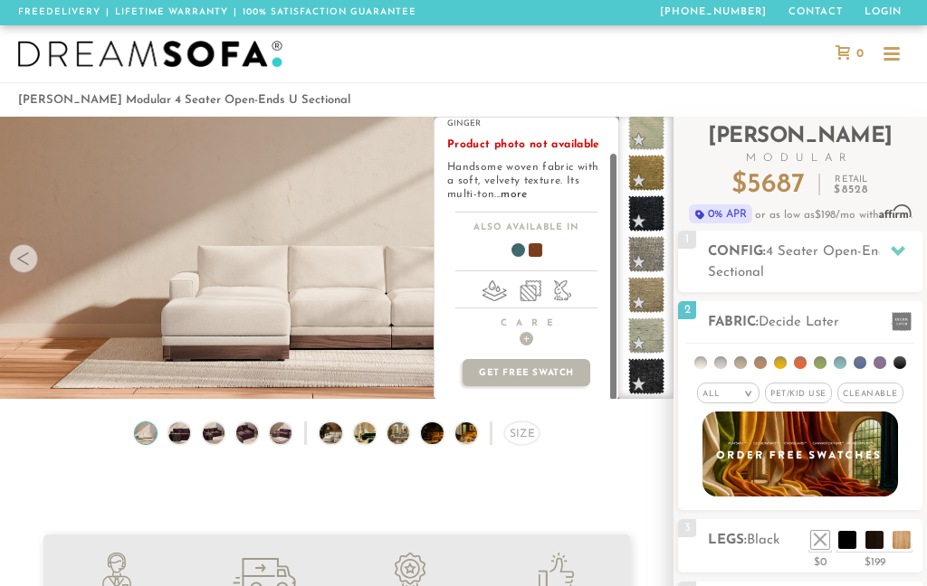
scroll to position [36, 0]
click at [529, 331] on h4 "Care +" at bounding box center [526, 332] width 184 height 28
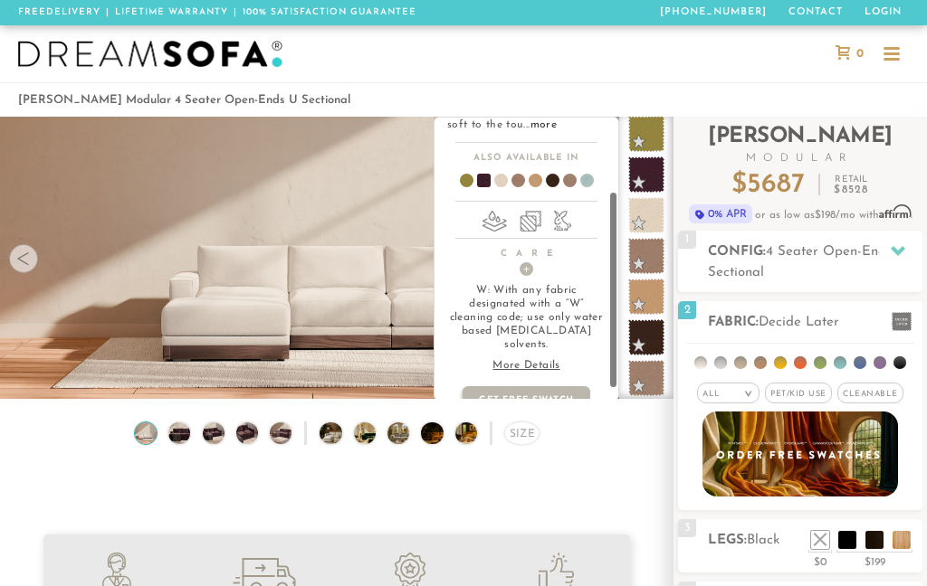
scroll to position [107, 0]
click at [530, 269] on span "+" at bounding box center [526, 268] width 14 height 14
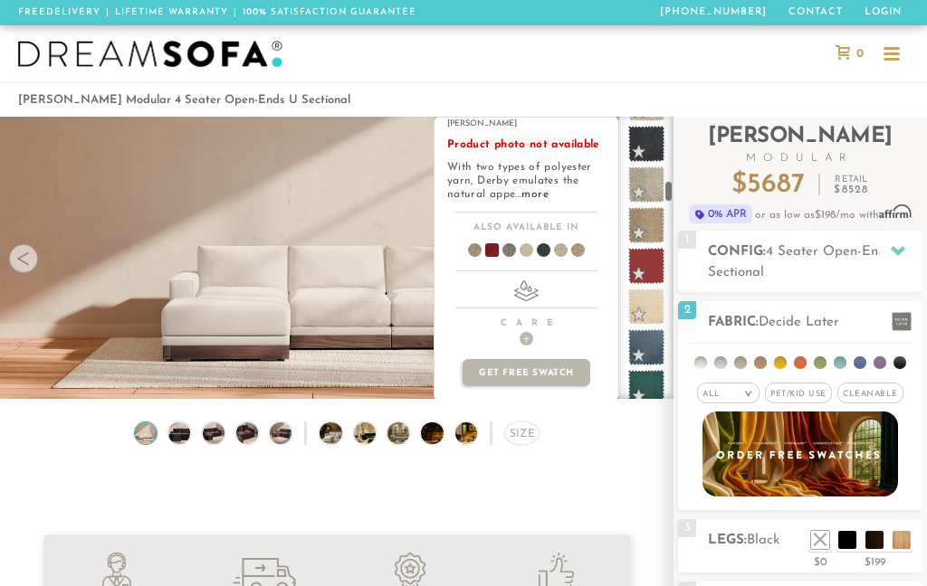
scroll to position [2120, 0]
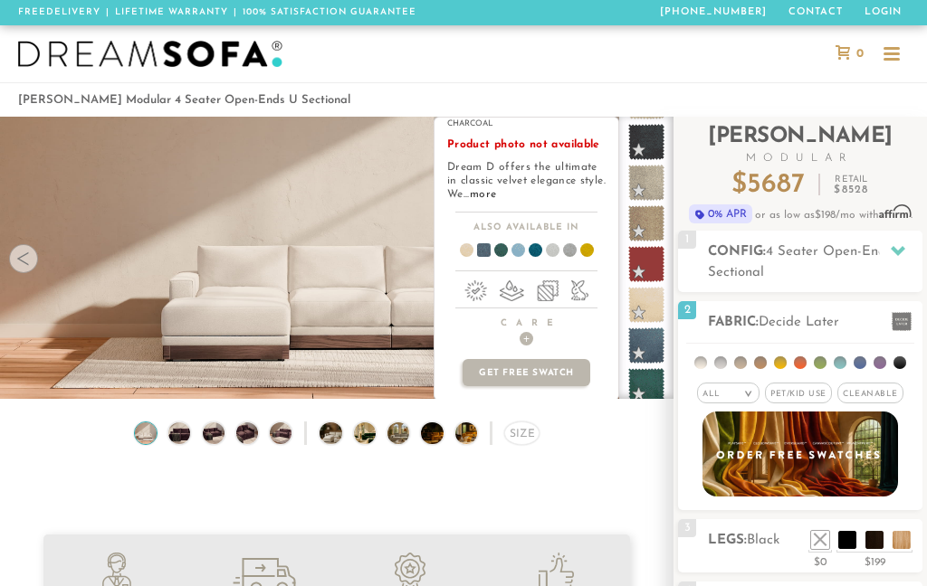
click at [562, 246] on span at bounding box center [563, 253] width 70 height 67
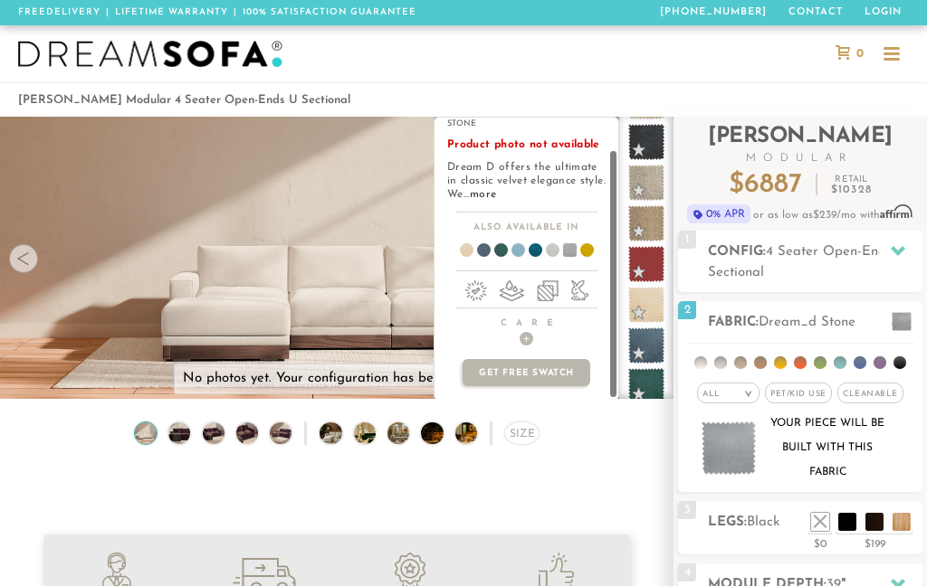
click at [534, 250] on span at bounding box center [528, 253] width 70 height 67
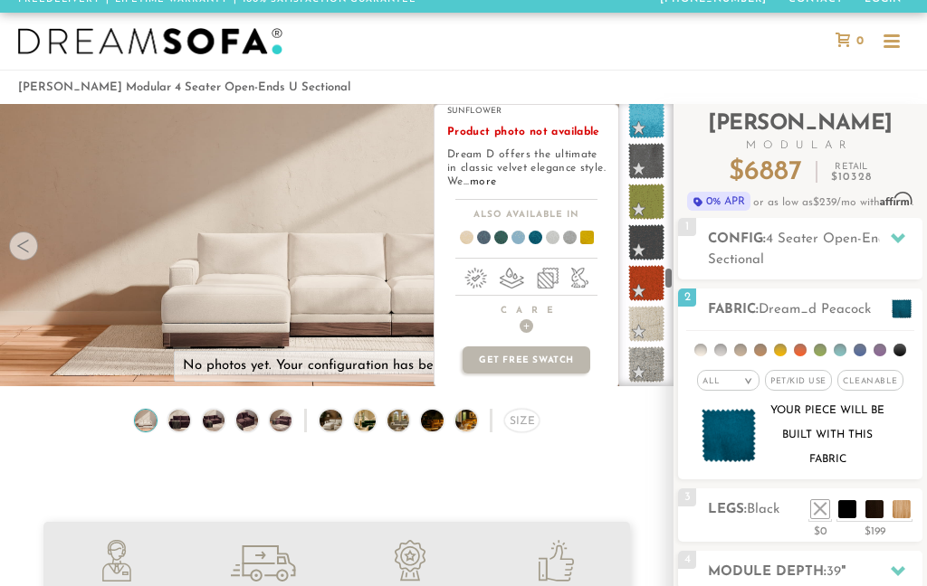
scroll to position [5558, 0]
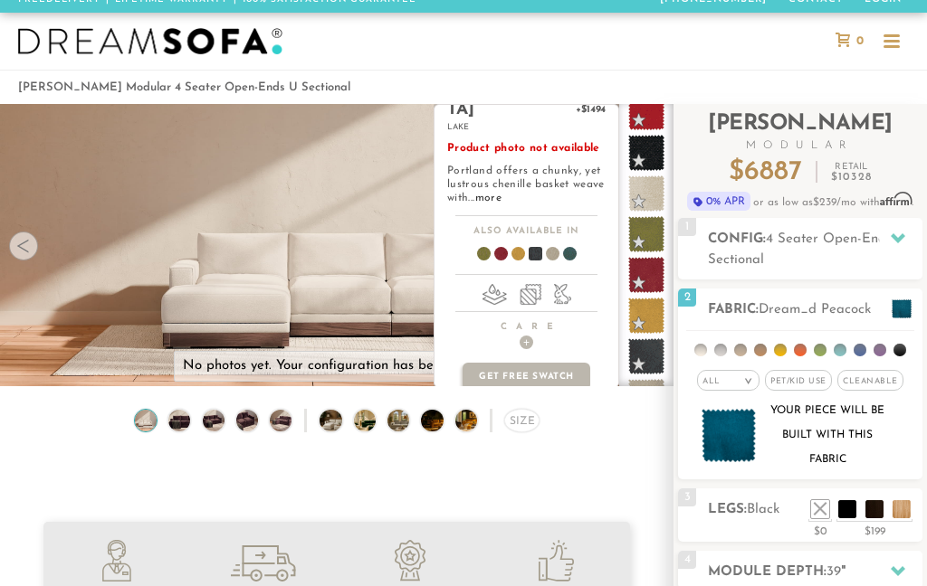
click at [655, 348] on span at bounding box center [646, 356] width 36 height 36
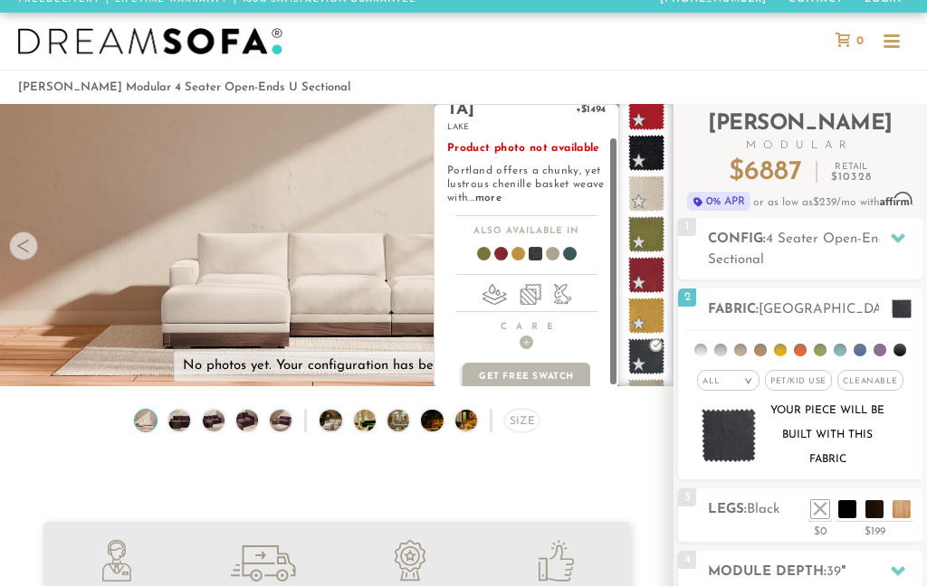
click at [558, 234] on span at bounding box center [545, 257] width 70 height 67
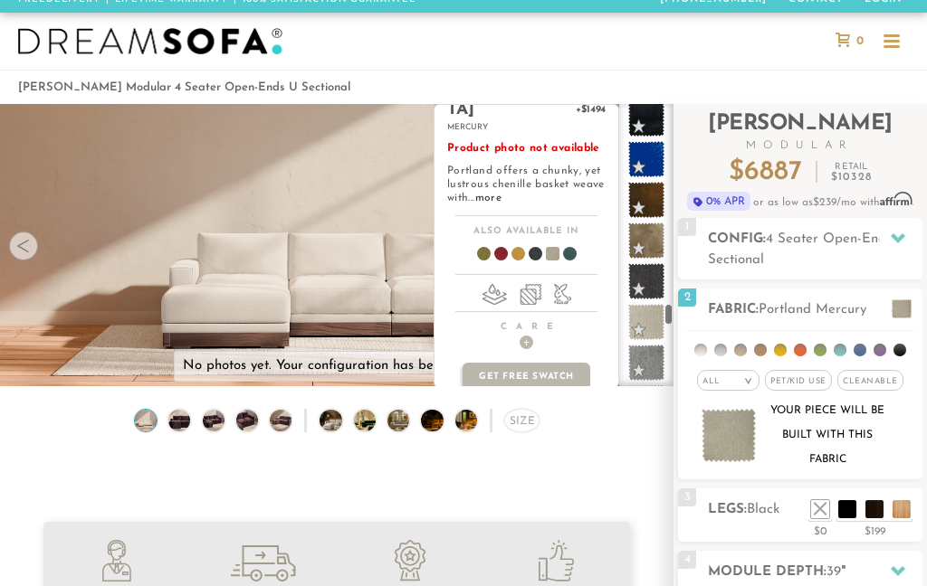
scroll to position [6611, 0]
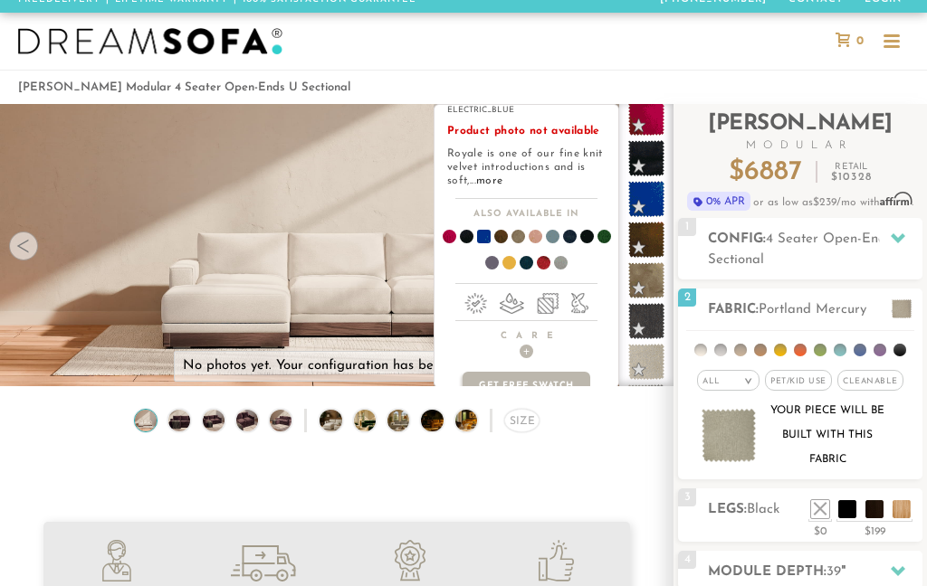
click at [648, 203] on span at bounding box center [646, 199] width 36 height 36
click at [484, 236] on span at bounding box center [477, 239] width 70 height 67
click at [541, 258] on span at bounding box center [536, 266] width 70 height 67
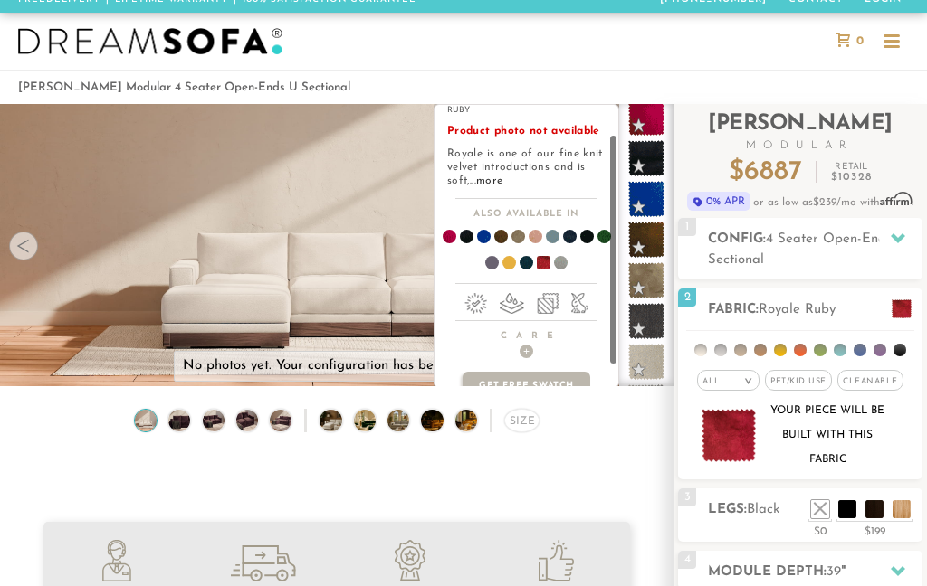
click at [606, 240] on span at bounding box center [597, 239] width 70 height 67
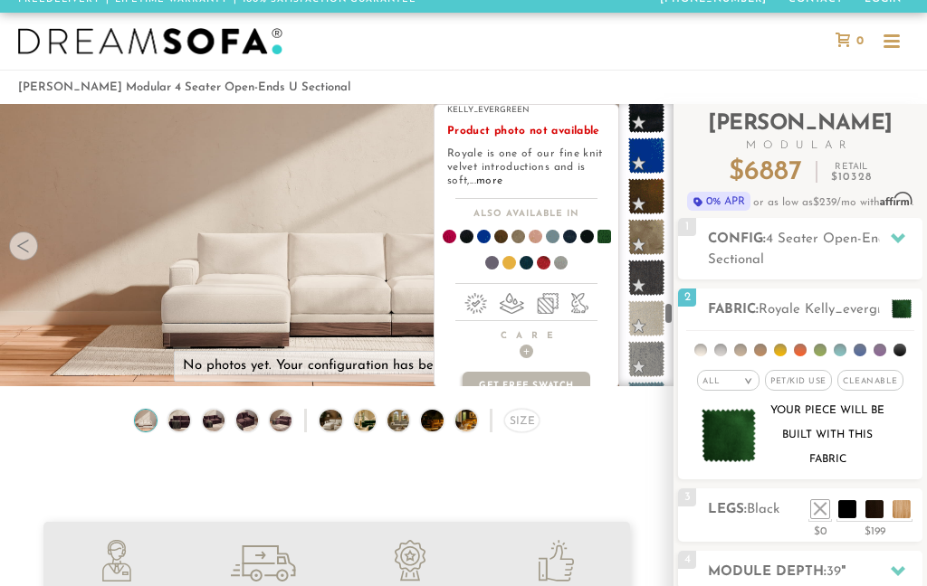
scroll to position [6655, 0]
click at [501, 177] on link "more" at bounding box center [489, 181] width 26 height 11
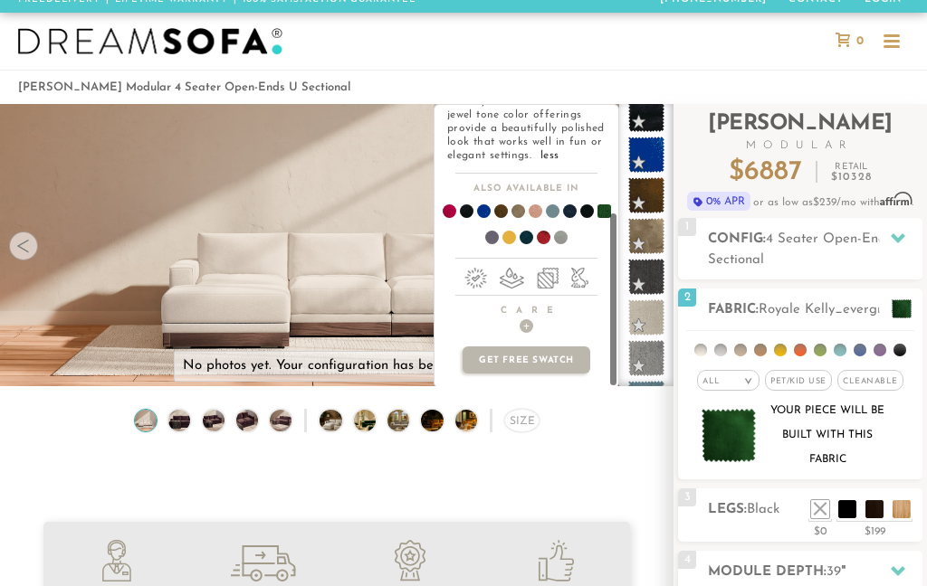
scroll to position [170, 0]
click at [534, 324] on h4 "Care +" at bounding box center [526, 319] width 184 height 28
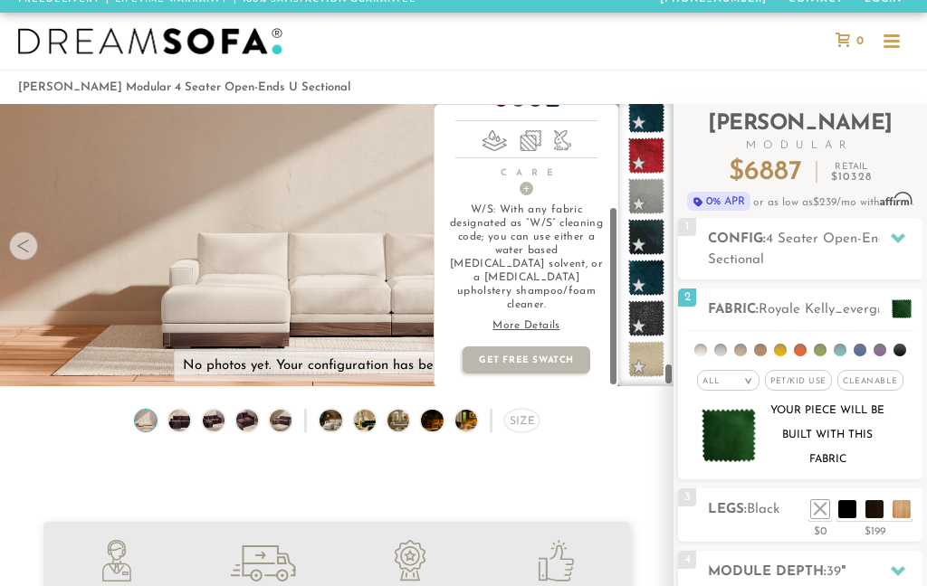
scroll to position [160, 0]
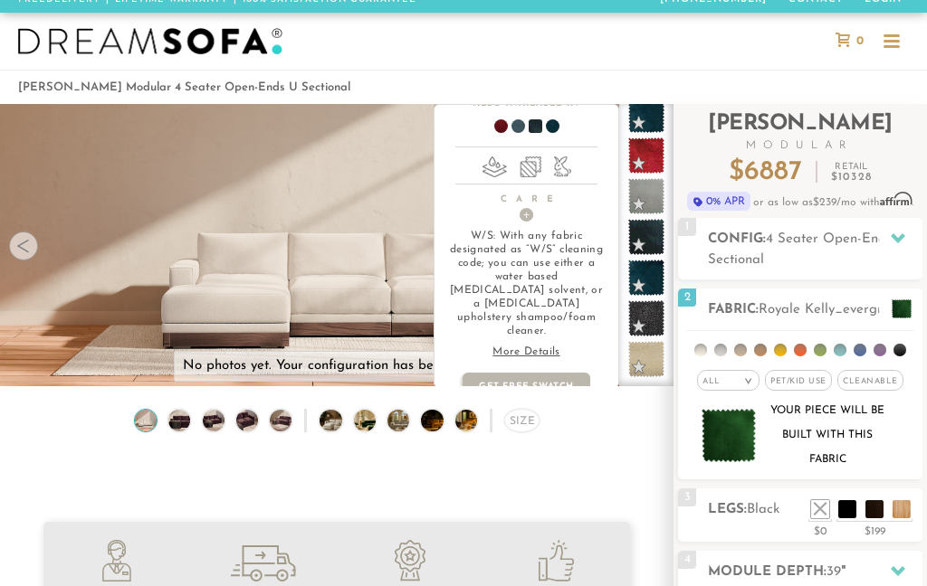
click at [502, 116] on span at bounding box center [494, 129] width 70 height 67
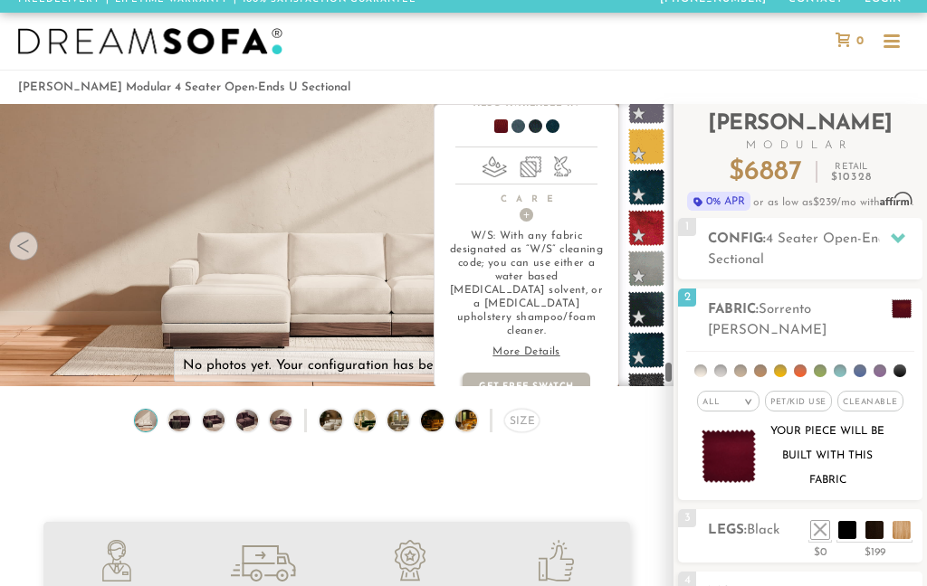
scroll to position [8569, 0]
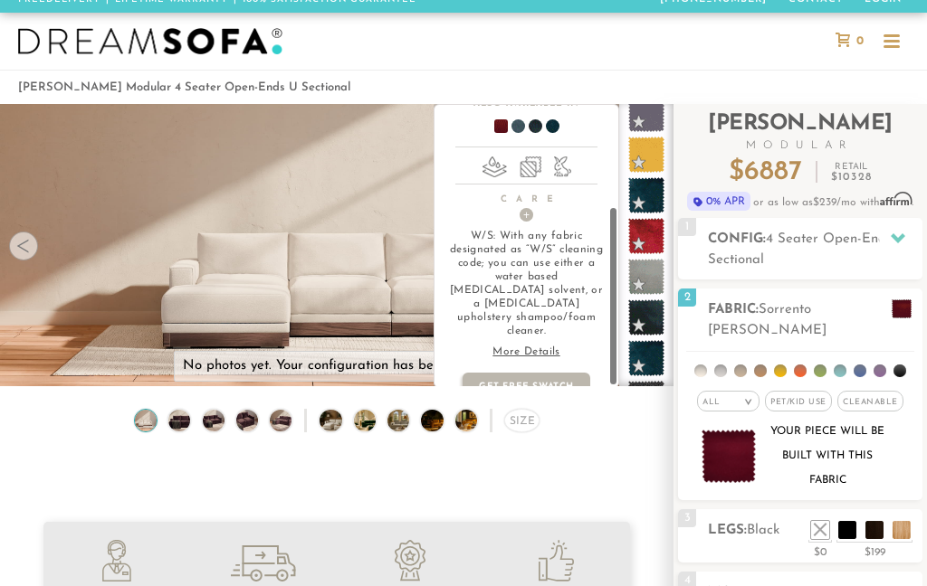
click at [556, 346] on p "More Details" at bounding box center [526, 353] width 158 height 14
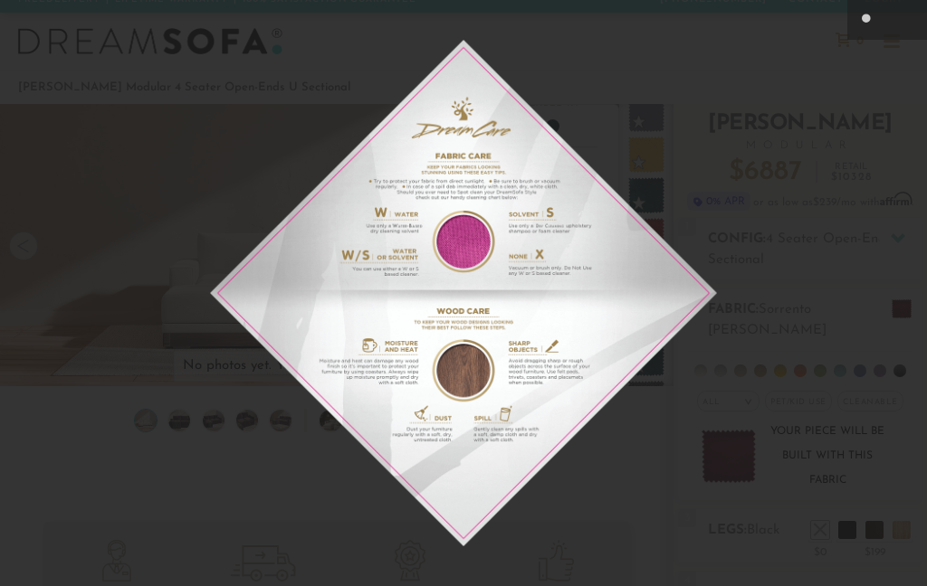
click at [866, 25] on icon at bounding box center [867, 20] width 22 height 22
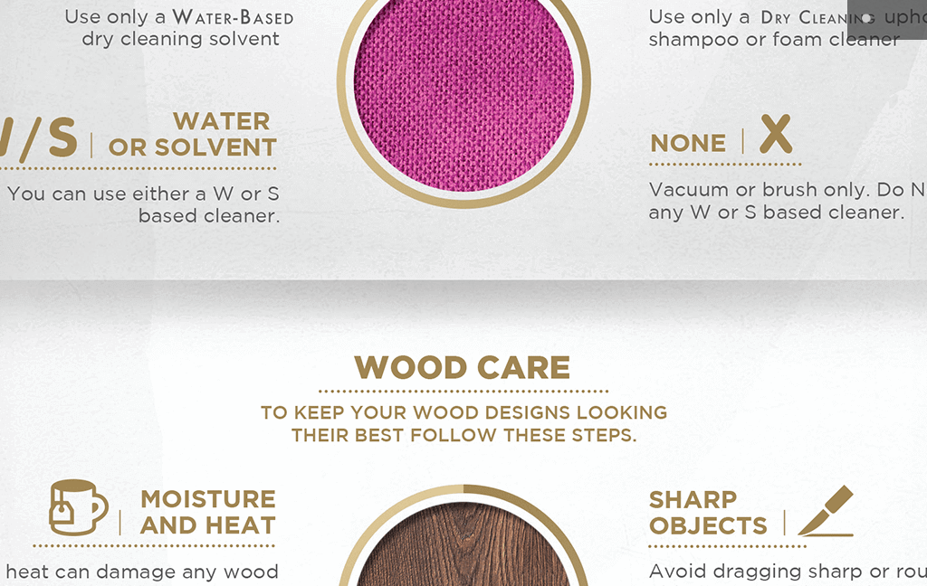
click at [899, 20] on icon at bounding box center [907, 20] width 22 height 22
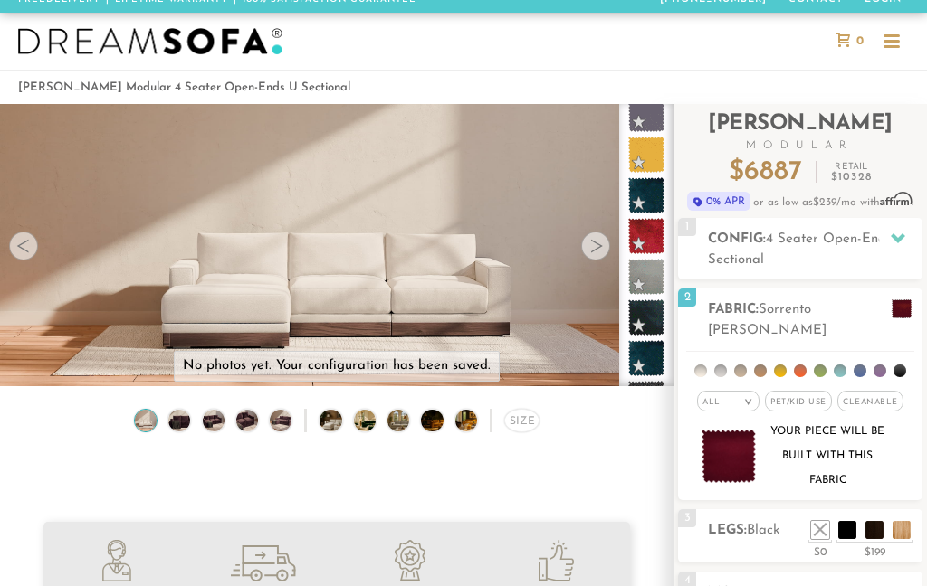
click at [892, 33] on div at bounding box center [891, 42] width 34 height 34
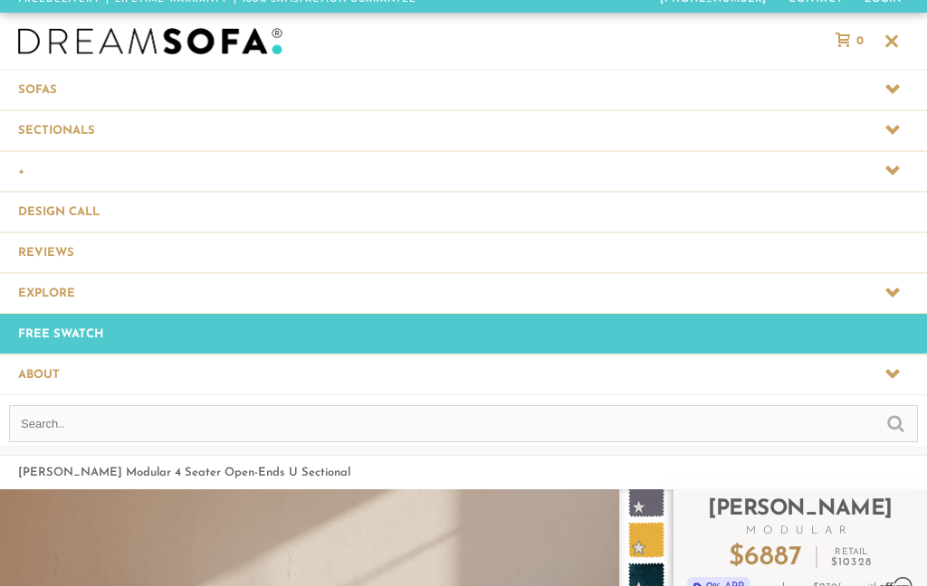
scroll to position [17826, 927]
click at [883, 167] on span at bounding box center [463, 171] width 927 height 40
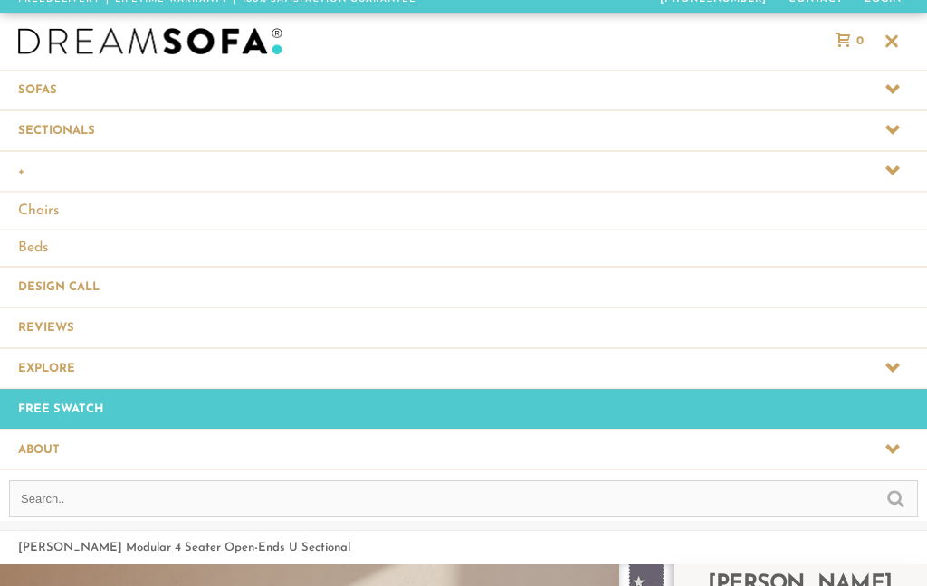
scroll to position [1, 1]
click at [891, 165] on icon at bounding box center [892, 170] width 14 height 14
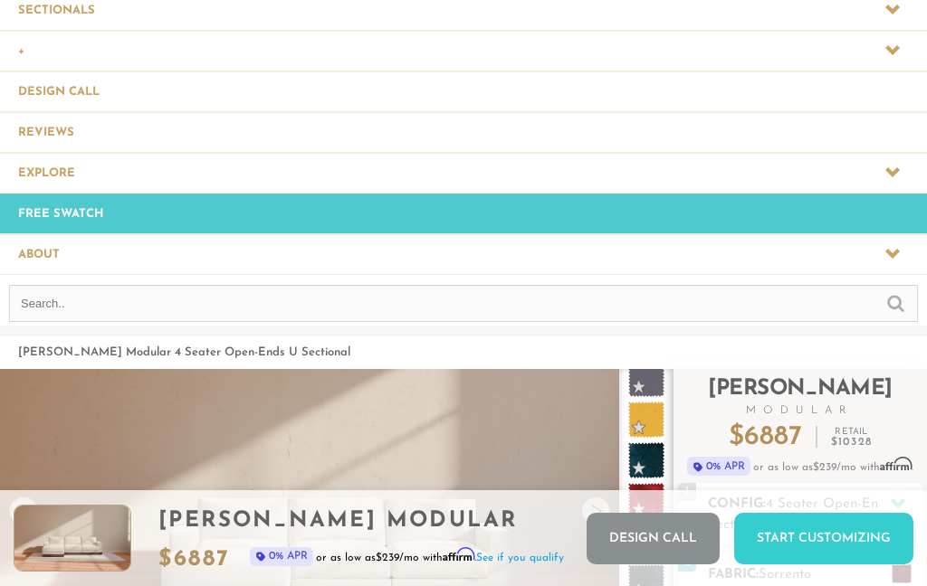
scroll to position [0, 0]
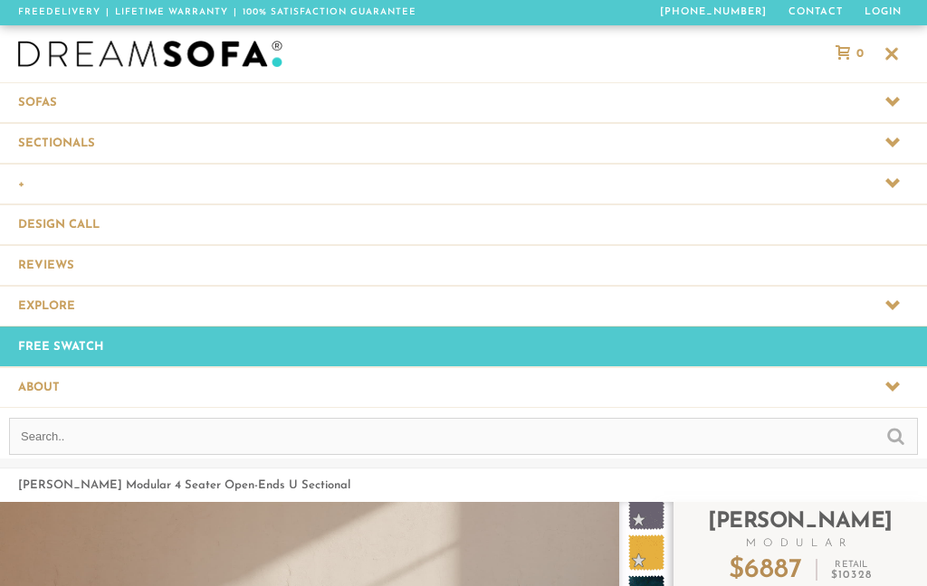
click at [164, 47] on img at bounding box center [150, 54] width 264 height 27
